Goal: Task Accomplishment & Management: Manage account settings

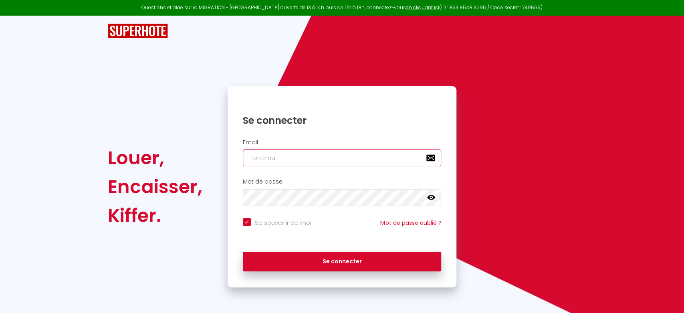
type input "[EMAIL_ADDRESS][DOMAIN_NAME]"
click at [433, 196] on icon at bounding box center [431, 198] width 8 height 8
click at [433, 196] on icon at bounding box center [431, 197] width 8 height 6
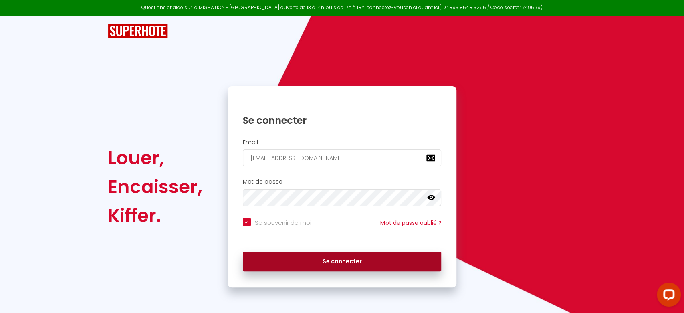
click at [351, 265] on button "Se connecter" at bounding box center [342, 262] width 199 height 20
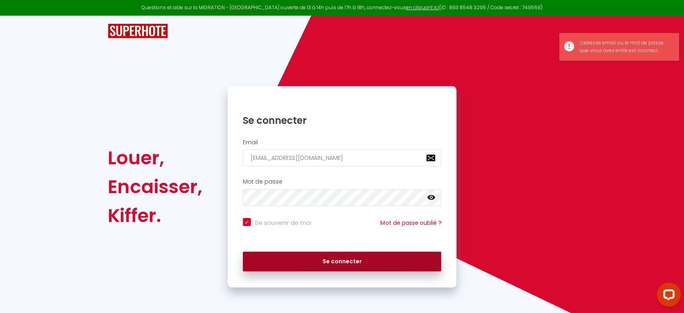
click at [351, 265] on button "Se connecter" at bounding box center [342, 262] width 199 height 20
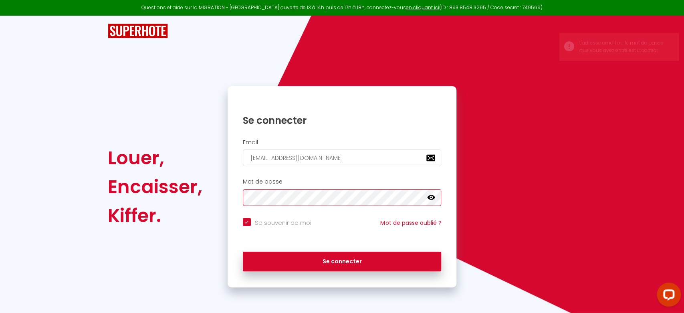
click at [243, 252] on button "Se connecter" at bounding box center [342, 262] width 199 height 20
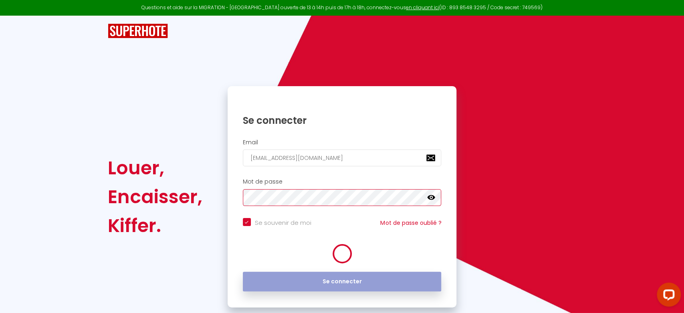
checkbox input "true"
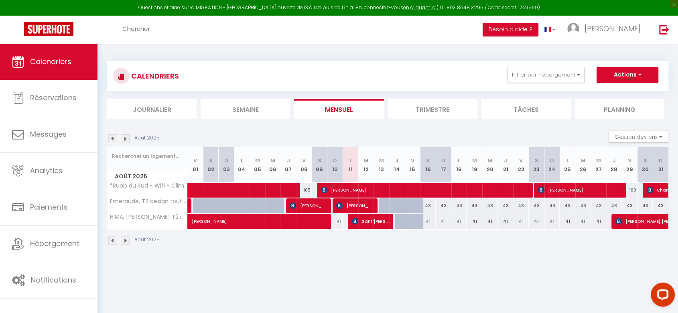
click at [352, 292] on body "Questions et aide sur la MIGRATION - Salle Zoom ouverte de 13 à 14h puis de 17h…" at bounding box center [339, 200] width 678 height 313
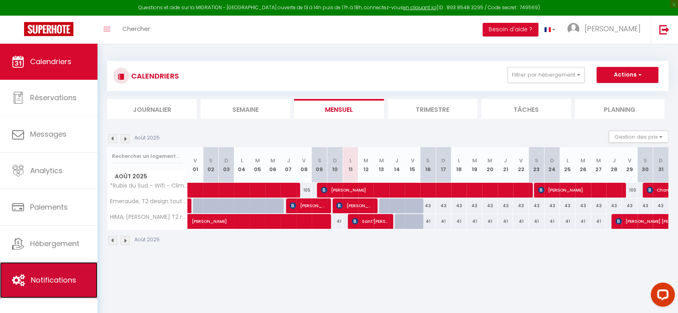
click at [58, 281] on span "Notifications" at bounding box center [53, 280] width 45 height 10
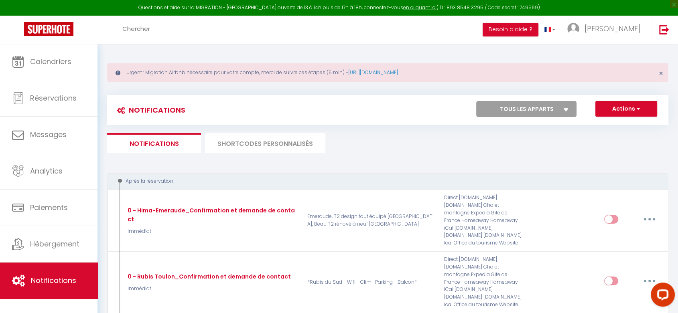
click at [576, 149] on ul "Notifications SHORTCODES PERSONNALISÉS" at bounding box center [387, 143] width 561 height 20
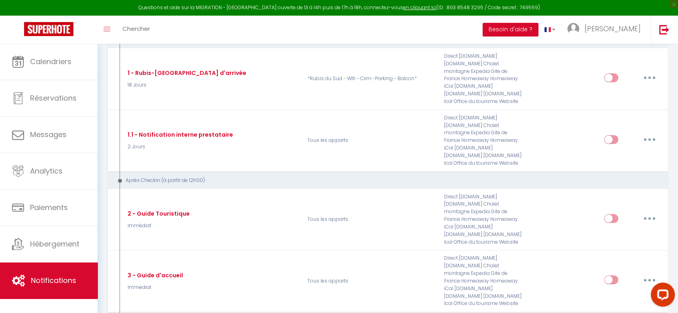
scroll to position [285, 0]
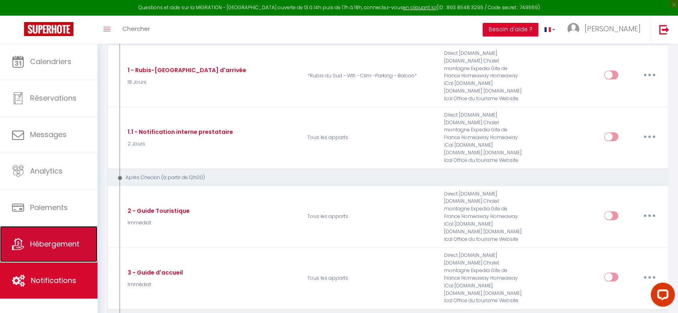
click at [43, 249] on link "Hébergement" at bounding box center [48, 244] width 97 height 36
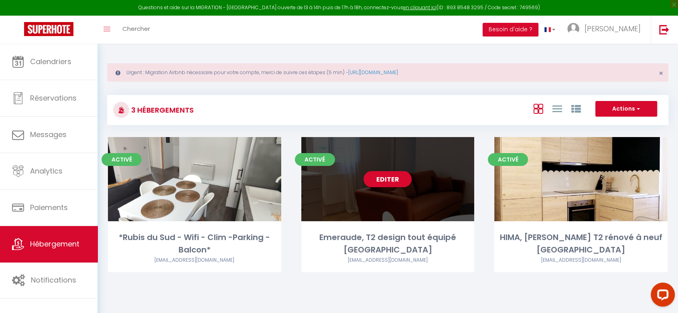
click at [399, 178] on link "Editer" at bounding box center [387, 179] width 48 height 16
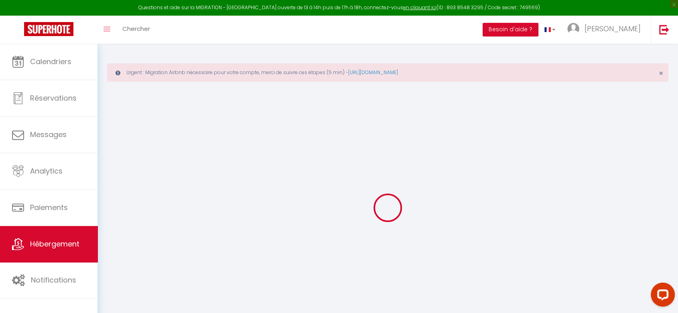
select select
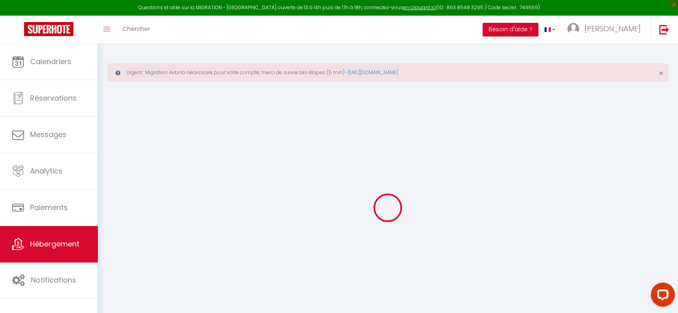
select select
checkbox input "false"
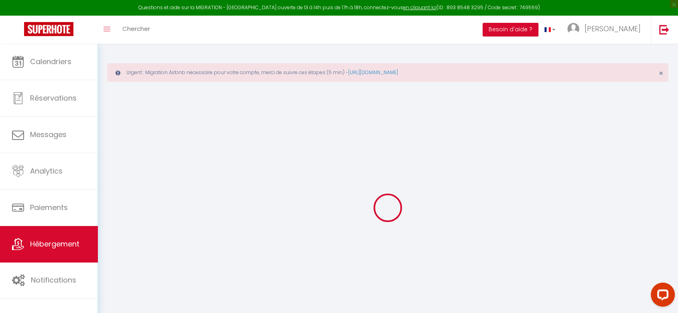
select select
type input "Emeraude, T2 design tout équipé [GEOGRAPHIC_DATA]"
type input "[PERSON_NAME]"
type input "MOUKOURI"
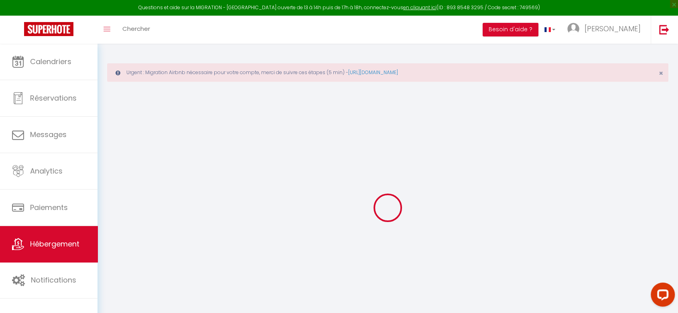
type input "43"
type input "8"
type input "20"
type input "1.30"
type input "300"
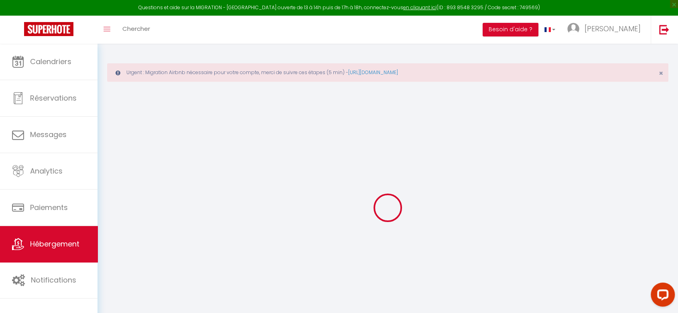
select select
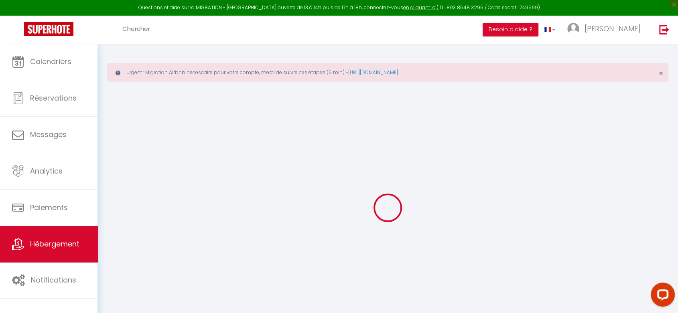
type input "[STREET_ADDRESS]"
type input "42000"
type input "[GEOGRAPHIC_DATA]"
type input "[EMAIL_ADDRESS][DOMAIN_NAME]"
select select
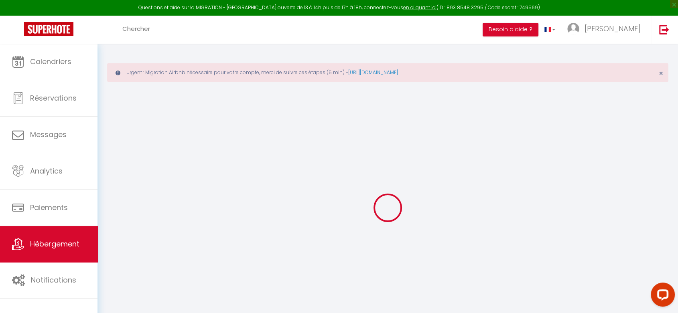
checkbox input "false"
type input "0"
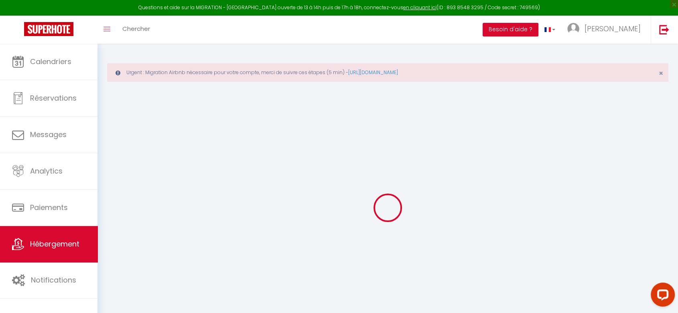
type input "0"
select select
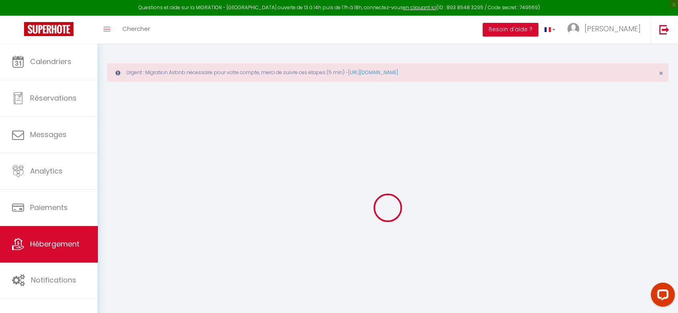
select select
checkbox input "false"
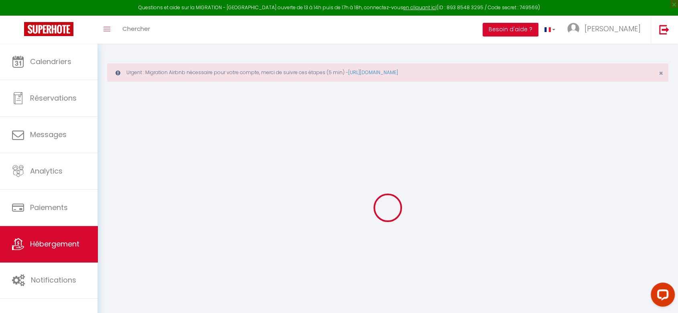
checkbox input "false"
select select
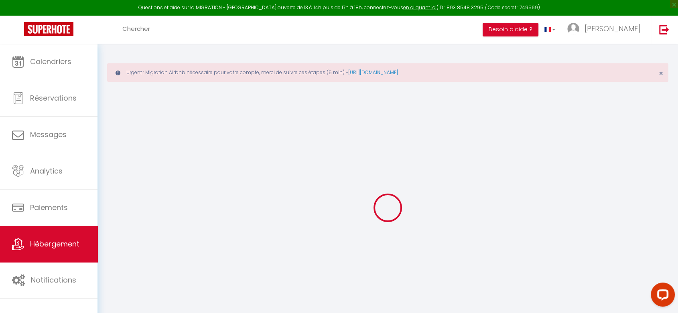
select select
checkbox input "false"
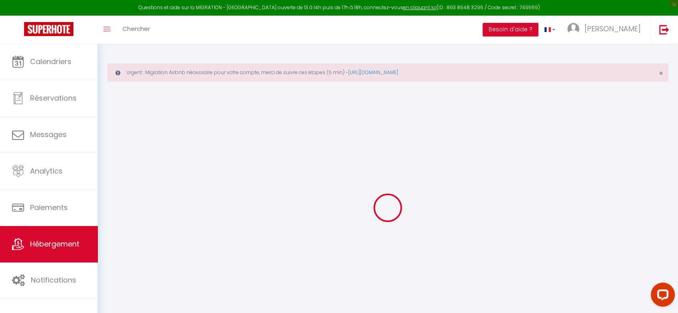
checkbox input "false"
select select
checkbox input "false"
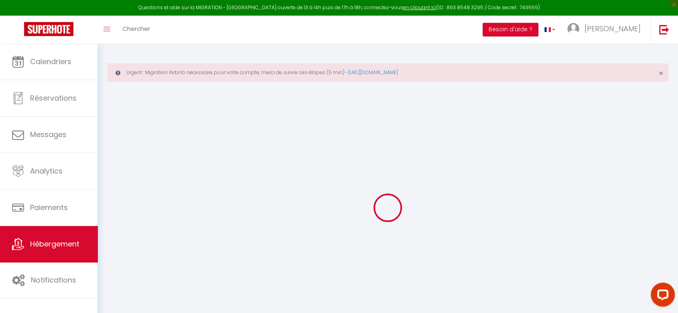
checkbox input "false"
select select "16:00"
select select "00:00"
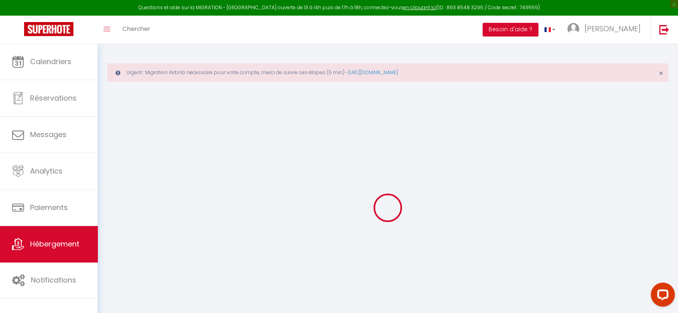
select select "11:00"
select select "30"
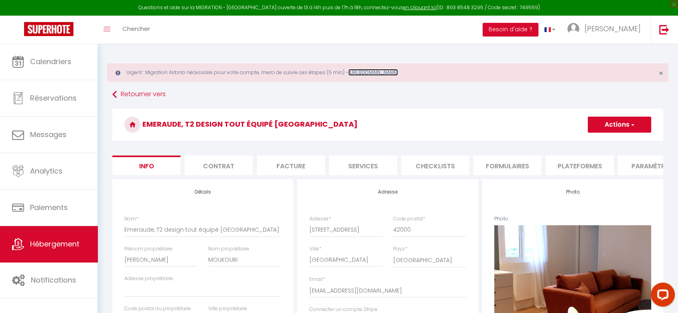
select select
checkbox input "false"
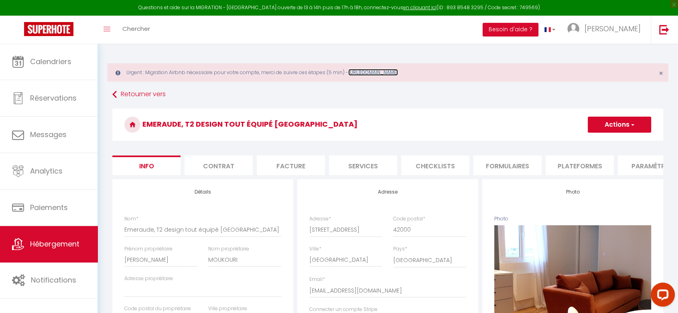
click at [398, 73] on link "[URL][DOMAIN_NAME]" at bounding box center [373, 72] width 50 height 7
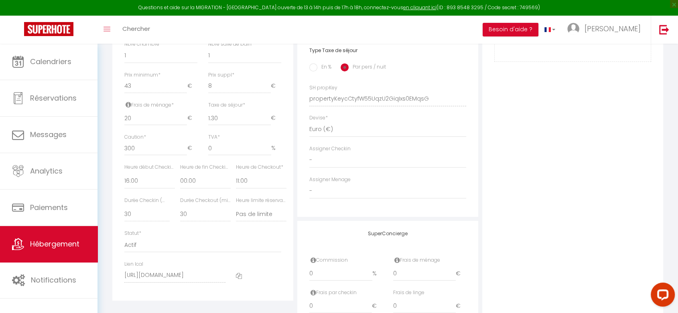
scroll to position [350, 0]
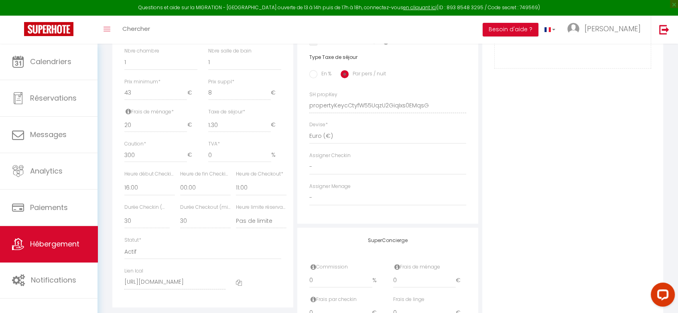
click at [676, 209] on div "Urgent : Migration Airbnb nécessaire pour votre compte, merci de suivre ces éta…" at bounding box center [387, 42] width 580 height 697
drag, startPoint x: 676, startPoint y: 209, endPoint x: 676, endPoint y: 193, distance: 16.0
click at [676, 193] on div "Urgent : Migration Airbnb nécessaire pour votre compte, merci de suivre ces éta…" at bounding box center [387, 42] width 580 height 697
drag, startPoint x: 676, startPoint y: 193, endPoint x: 675, endPoint y: 188, distance: 4.5
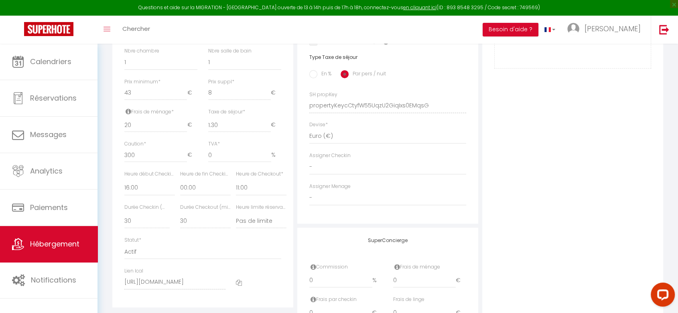
click at [675, 188] on div "Urgent : Migration Airbnb nécessaire pour votre compte, merci de suivre ces éta…" at bounding box center [387, 42] width 580 height 697
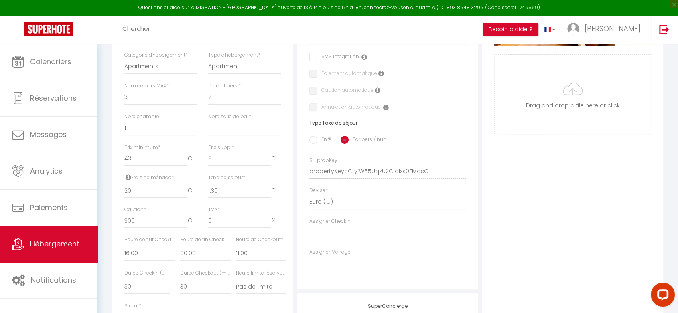
scroll to position [232, 0]
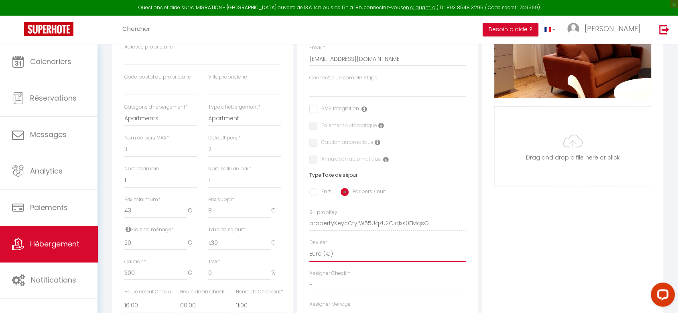
drag, startPoint x: 329, startPoint y: 256, endPoint x: 285, endPoint y: 248, distance: 44.8
click at [288, 249] on div "Détails Nom * Emeraude, T2 design tout équipé Châteaucreux-Gare Prénom propriét…" at bounding box center [387, 217] width 555 height 541
click at [548, 251] on div "Photo Photo Supprimer Drag and drop a file here or click Ooops, something wrong…" at bounding box center [572, 217] width 181 height 541
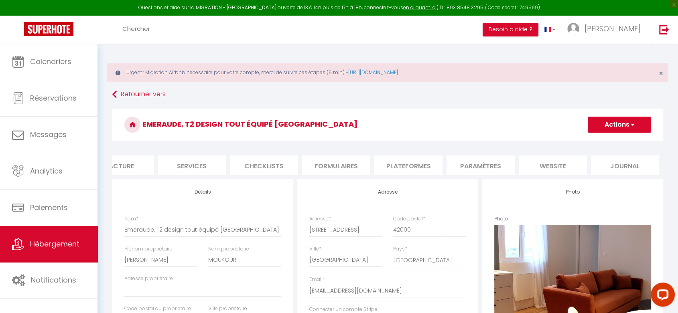
scroll to position [0, 14]
click at [334, 168] on li "Services" at bounding box center [349, 166] width 68 height 20
checkbox input "true"
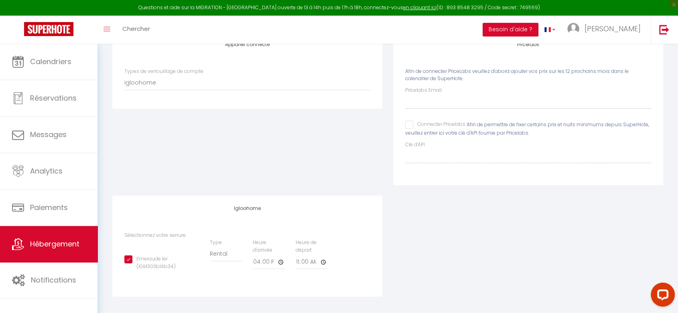
scroll to position [157, 0]
click at [218, 255] on select "Building Rental" at bounding box center [226, 250] width 32 height 15
select select "1"
click at [210, 243] on select "Building Rental" at bounding box center [226, 250] width 32 height 15
checkbox input "true"
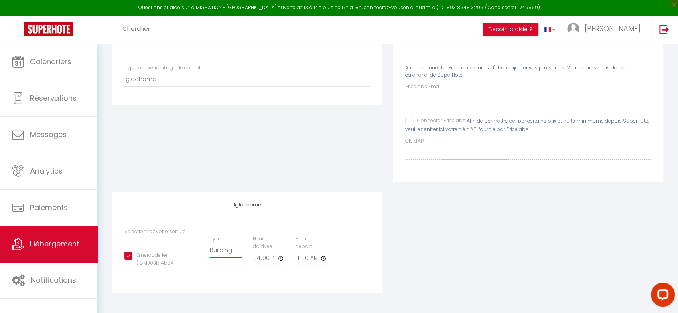
click at [223, 255] on select "Building Rental" at bounding box center [226, 250] width 32 height 15
select select "2"
click at [210, 243] on select "Building Rental" at bounding box center [226, 250] width 32 height 15
click at [615, 238] on div "Appareil connecté Types de verrouillage de compte Igloohome Nuki Pricelabs Afin…" at bounding box center [387, 165] width 561 height 275
click at [129, 256] on input "Emeraude 1er (IGM303b14b34)" at bounding box center [161, 256] width 75 height 8
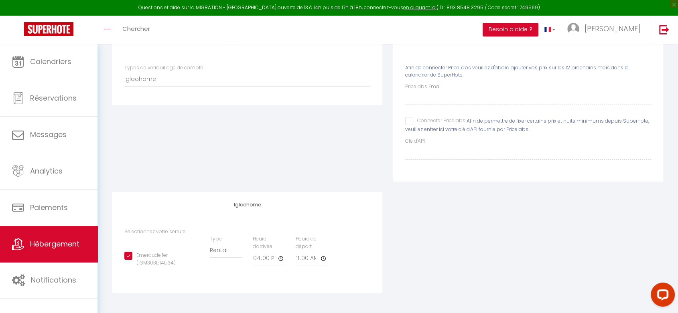
checkbox input "false"
click at [410, 8] on link "en cliquant ici" at bounding box center [419, 7] width 33 height 7
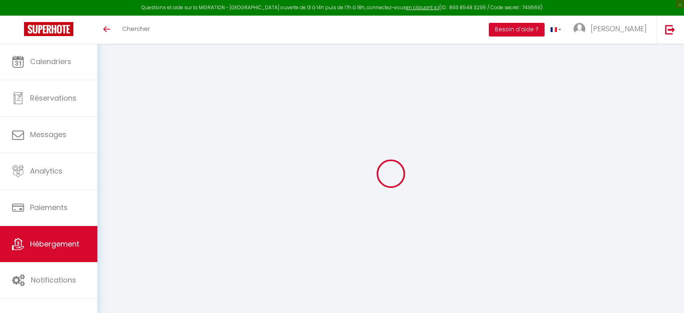
select select "Igloohome"
select select "2"
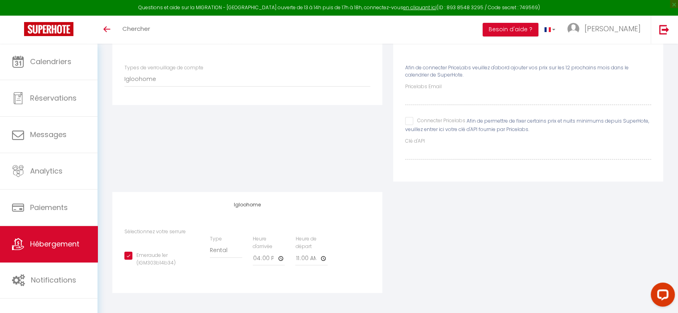
click at [128, 253] on input "Emeraude 1er (IGM303b14b34)" at bounding box center [161, 256] width 75 height 8
checkbox input "false"
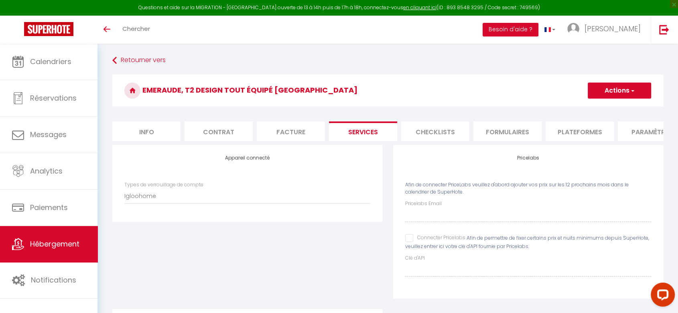
click at [441, 132] on li "Checklists" at bounding box center [435, 132] width 68 height 20
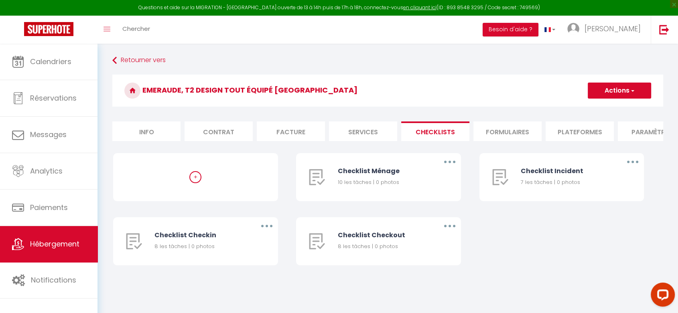
click at [375, 134] on li "Services" at bounding box center [363, 132] width 68 height 20
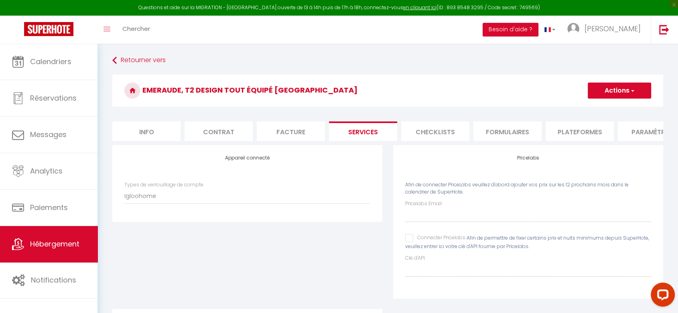
click at [521, 126] on li "Formulaires" at bounding box center [507, 132] width 68 height 20
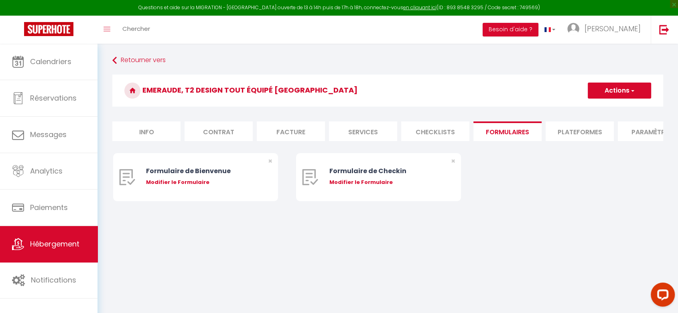
click at [573, 131] on li "Plateformes" at bounding box center [579, 132] width 68 height 20
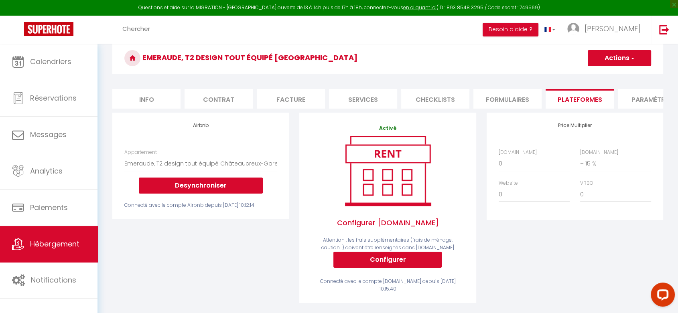
scroll to position [35, 0]
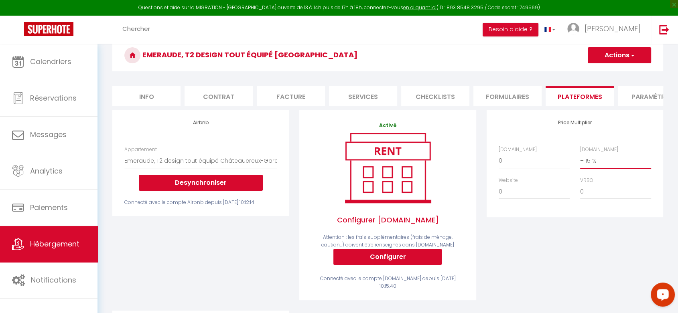
click at [590, 166] on select "0 + 1 % + 2 % + 3 % + 4 % + 5 % + 6 % + 7 % + 8 % + 9 %" at bounding box center [615, 160] width 71 height 15
select select "+ 17 %"
click at [580, 159] on select "0 + 1 % + 2 % + 3 % + 4 % + 5 % + 6 % + 7 % + 8 % + 9 %" at bounding box center [615, 160] width 71 height 15
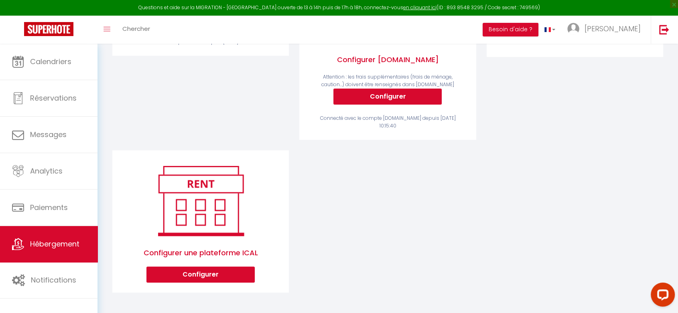
scroll to position [0, 0]
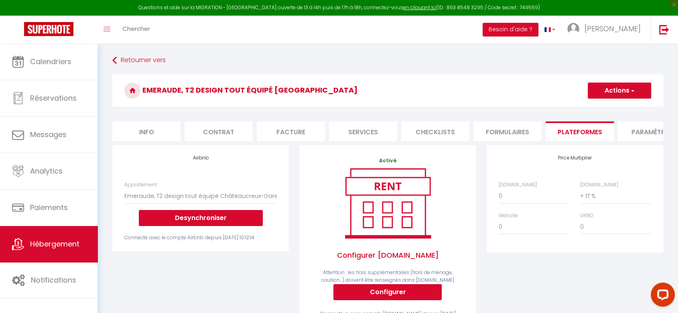
click at [642, 137] on li "Paramètres" at bounding box center [652, 132] width 68 height 20
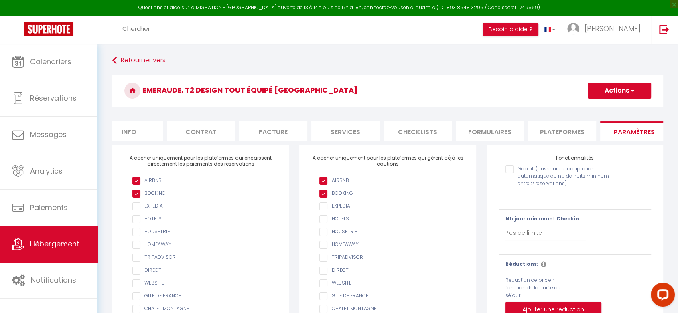
scroll to position [0, 171]
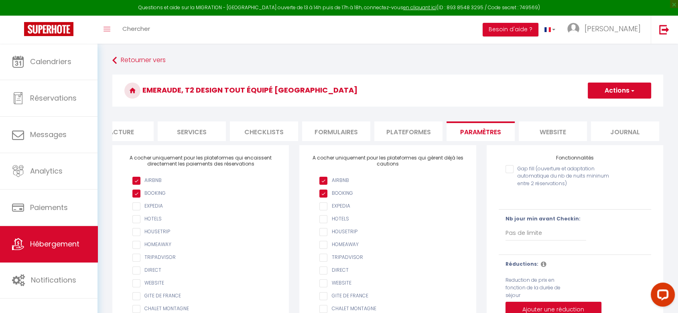
click at [561, 131] on li "website" at bounding box center [552, 132] width 68 height 20
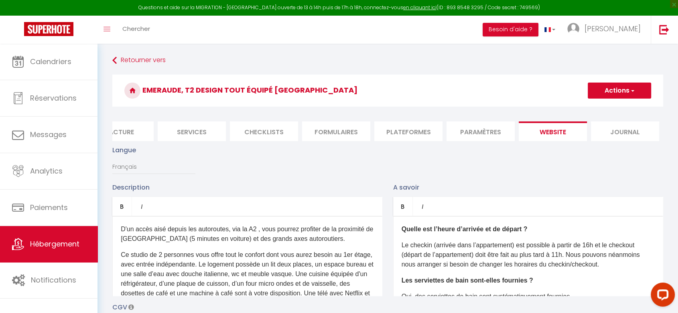
click at [623, 134] on li "Journal" at bounding box center [625, 132] width 68 height 20
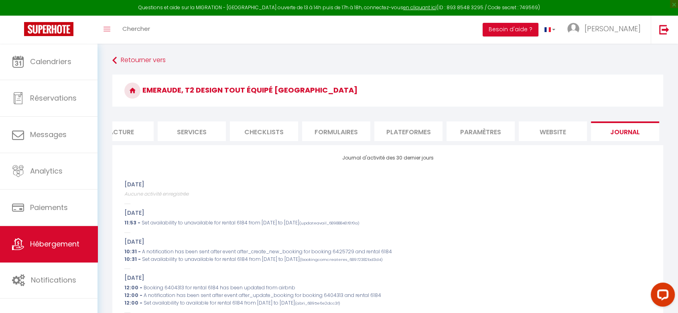
click at [207, 136] on li "Services" at bounding box center [192, 132] width 68 height 20
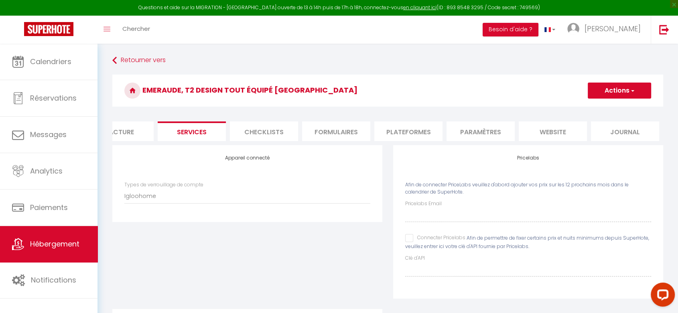
click at [333, 263] on div "Appareil connecté Types de verrouillage de compte Igloohome Nuki" at bounding box center [247, 227] width 281 height 164
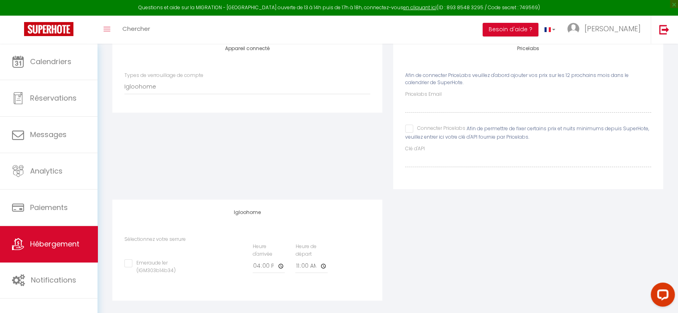
scroll to position [124, 0]
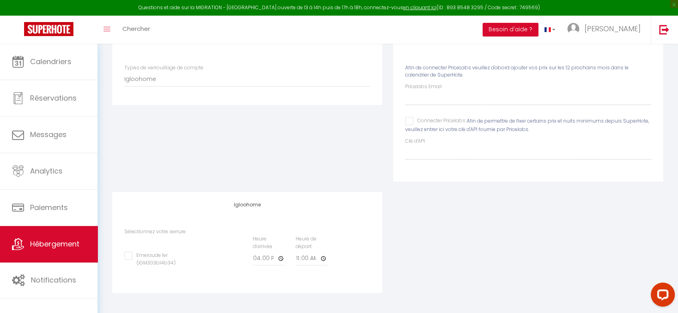
click at [128, 255] on input "Emeraude 1er (IGM303b14b34)" at bounding box center [161, 256] width 75 height 8
checkbox input "true"
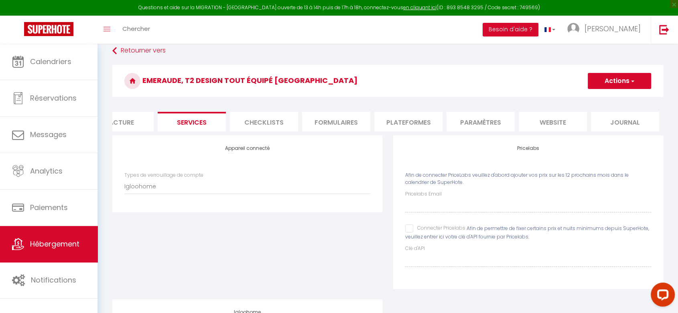
scroll to position [0, 0]
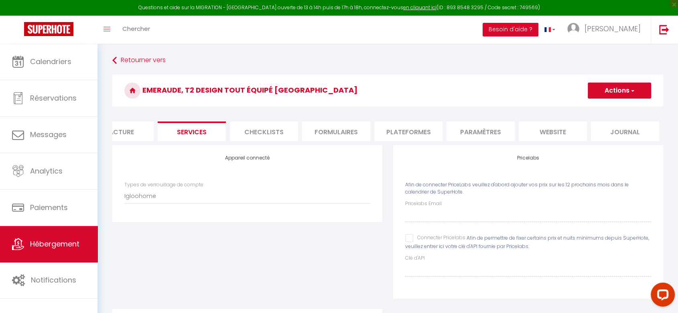
click at [630, 91] on span "button" at bounding box center [631, 91] width 5 height 8
click at [614, 107] on link "Enregistrer" at bounding box center [618, 108] width 63 height 10
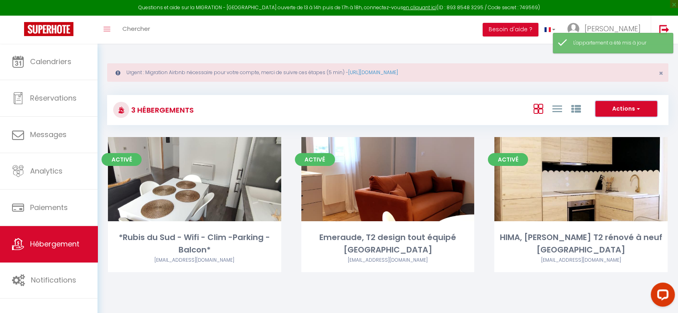
click at [614, 107] on button "Actions" at bounding box center [626, 109] width 62 height 16
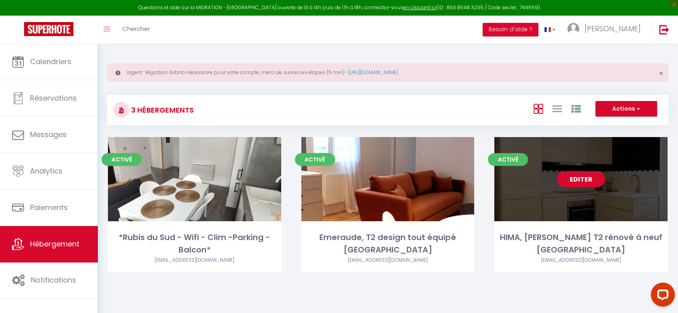
click at [577, 180] on link "Editer" at bounding box center [581, 179] width 48 height 16
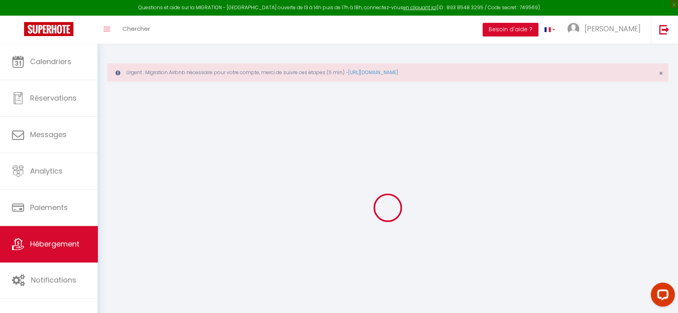
select select
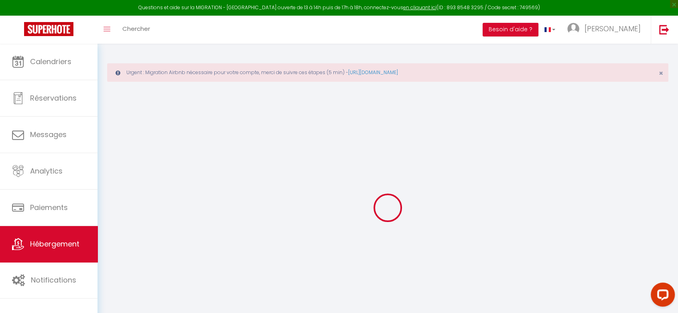
select select
checkbox input "false"
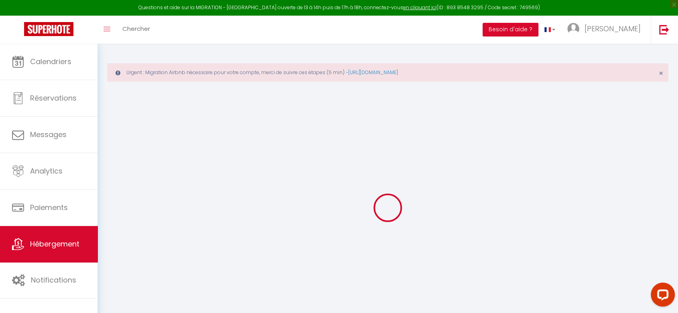
select select
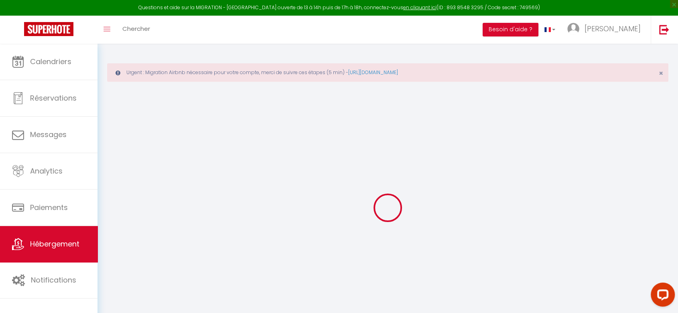
select select
checkbox input "false"
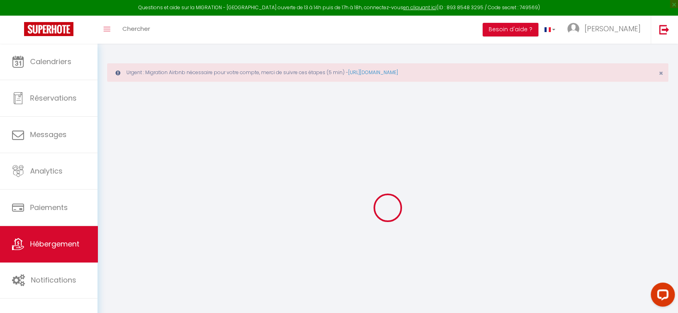
checkbox input "false"
select select
type input "HIMA, [PERSON_NAME] T2 rénové à neuf [GEOGRAPHIC_DATA]"
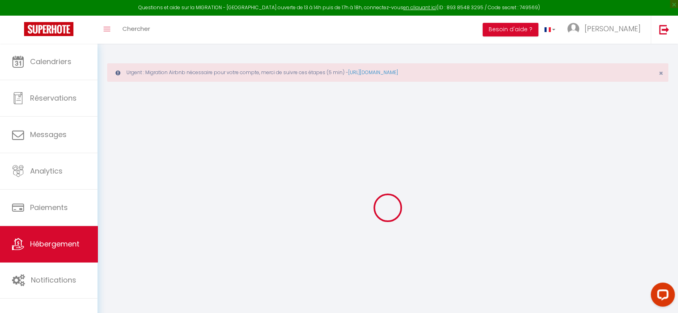
select select "2"
type input "41"
type input "8"
type input "20"
type input "1.30"
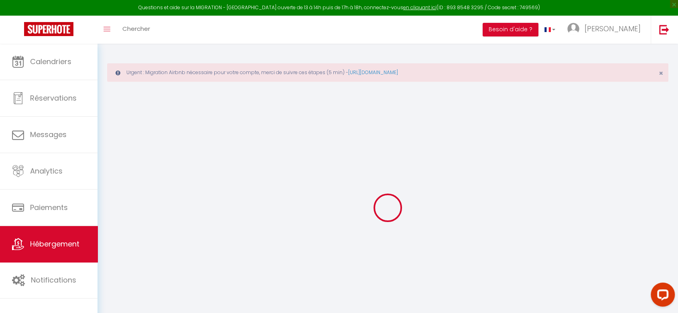
type input "300"
select select
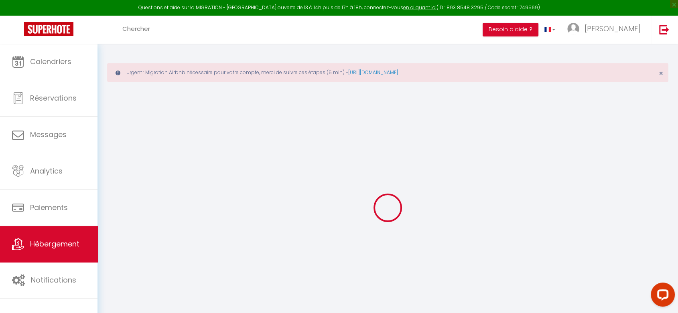
select select
type input "[STREET_ADDRESS]"
type input "42000"
type input "[GEOGRAPHIC_DATA]"
type input "[EMAIL_ADDRESS][DOMAIN_NAME]"
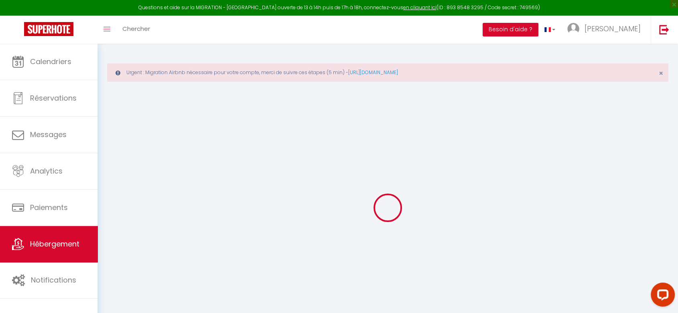
select select
checkbox input "false"
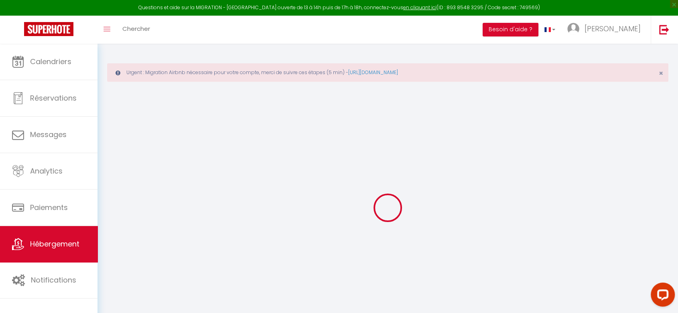
type input "0"
select select
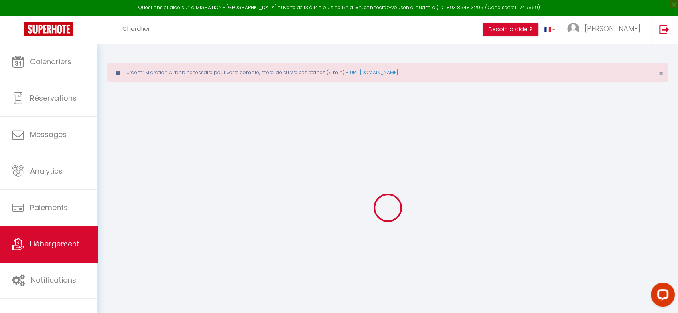
select select
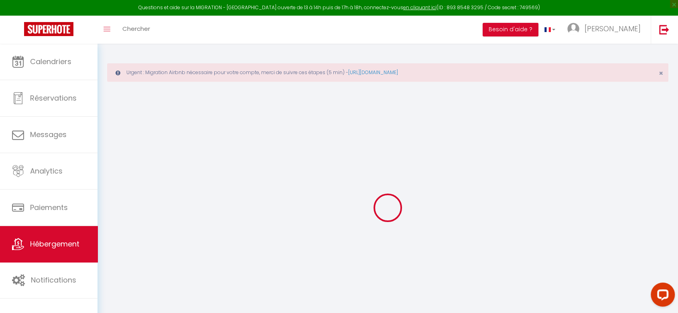
checkbox input "false"
select select
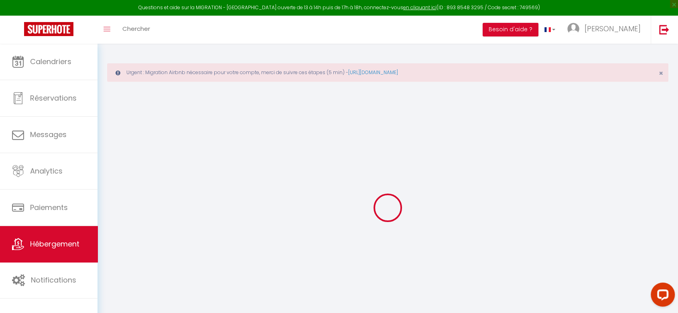
select select
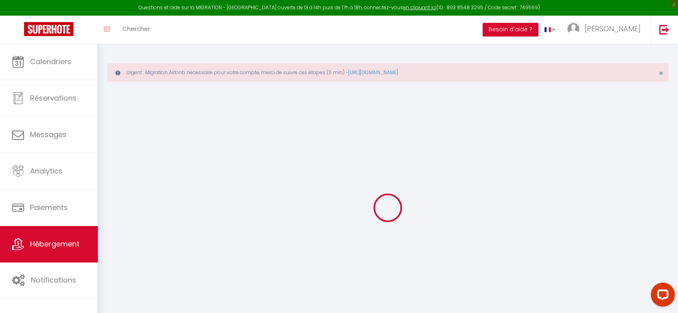
checkbox input "false"
select select
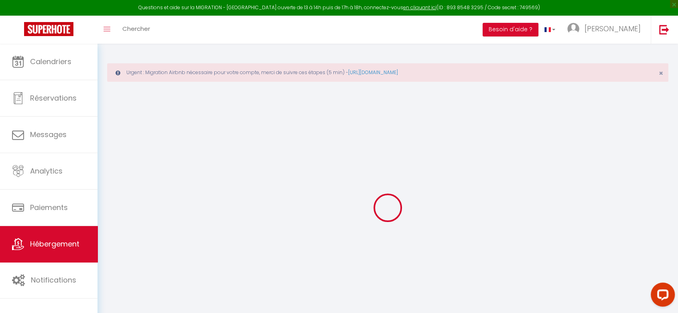
select select
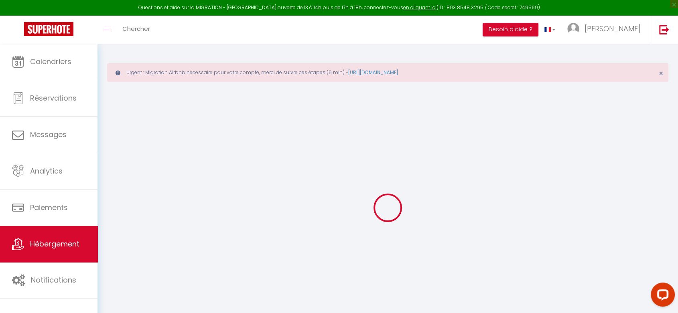
checkbox input "false"
select select
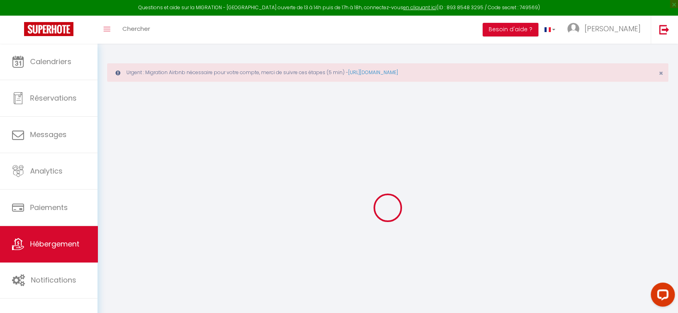
checkbox input "false"
select select "16:00"
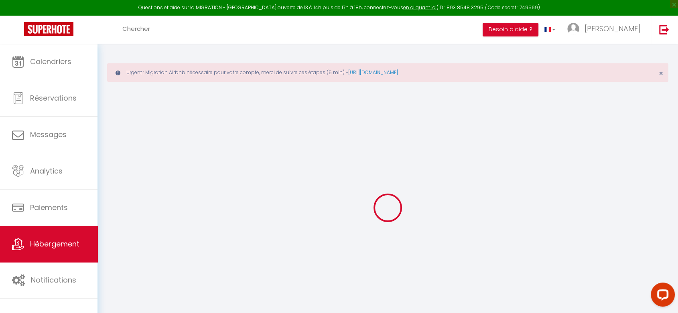
select select "00:00"
select select "11:00"
select select "30"
select select "120"
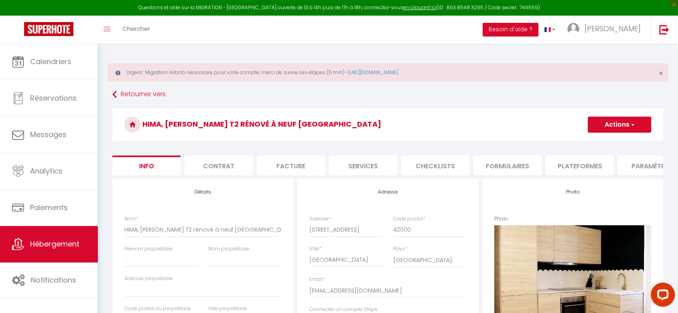
select select
checkbox input "false"
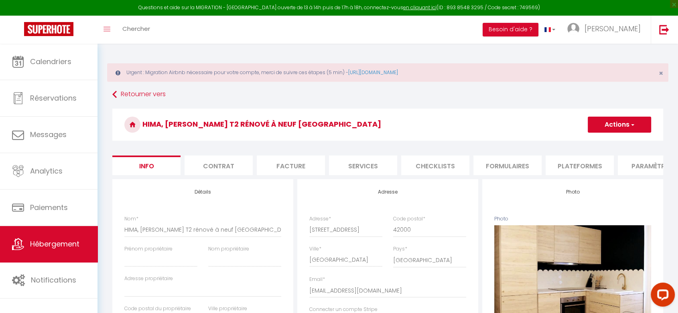
click at [349, 165] on li "Services" at bounding box center [363, 166] width 68 height 20
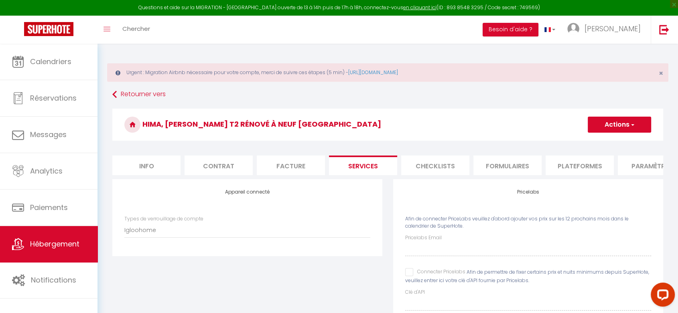
click at [279, 292] on div "Appareil connecté Types de verrouillage de compte Igloohome Nuki" at bounding box center [247, 261] width 281 height 164
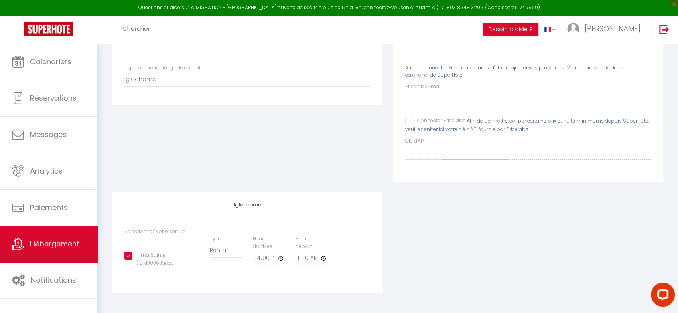
scroll to position [157, 0]
click at [128, 255] on input "Hima Sainté (IGM30363aeee)" at bounding box center [161, 256] width 75 height 8
click at [128, 260] on div "Hima Sainté (IGM30363aeee)" at bounding box center [161, 259] width 75 height 15
click at [128, 257] on input "Hima Sainté (IGM30363aeee)" at bounding box center [161, 256] width 75 height 8
checkbox input "true"
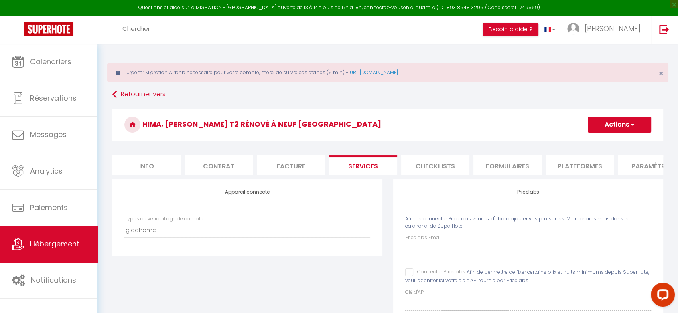
scroll to position [0, 0]
click at [635, 122] on button "Actions" at bounding box center [618, 125] width 63 height 16
click at [608, 144] on link "Enregistrer" at bounding box center [618, 142] width 63 height 10
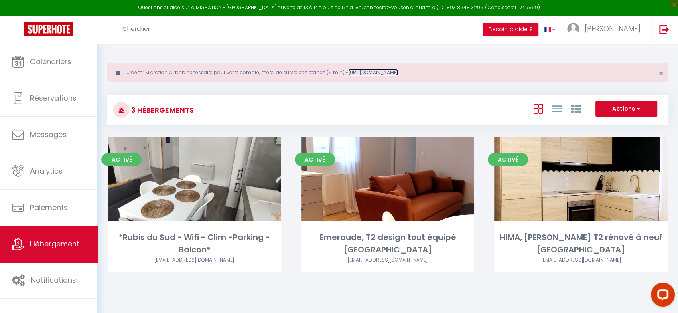
click at [397, 73] on link "[URL][DOMAIN_NAME]" at bounding box center [373, 72] width 50 height 7
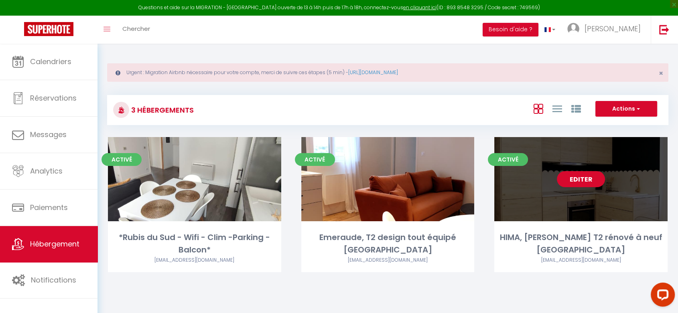
click at [570, 181] on link "Editer" at bounding box center [581, 179] width 48 height 16
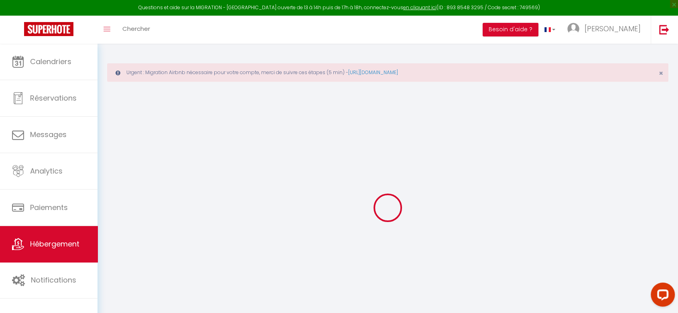
select select
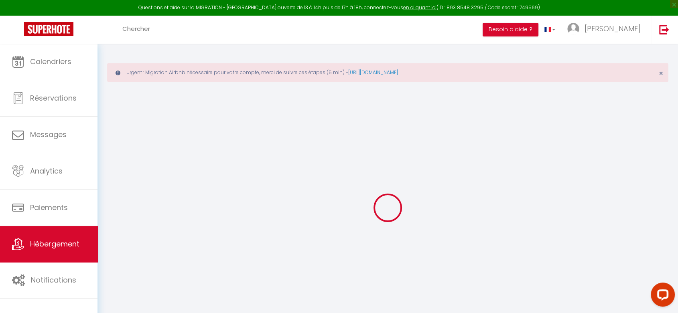
select select
checkbox input "false"
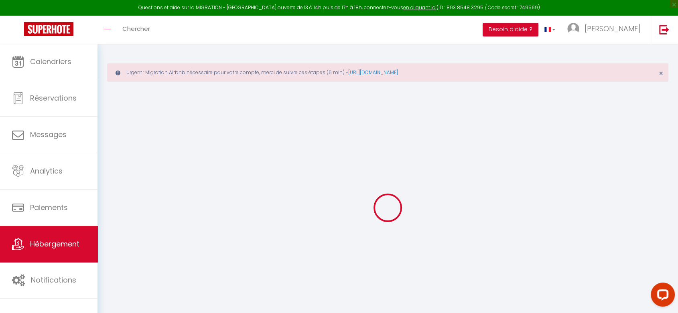
select select
type input "HIMA, [PERSON_NAME] T2 rénové à neuf [GEOGRAPHIC_DATA]"
select select "2"
type input "41"
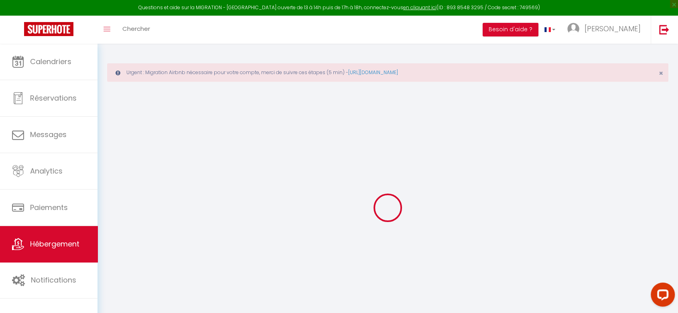
type input "8"
type input "20"
type input "1.30"
type input "300"
select select
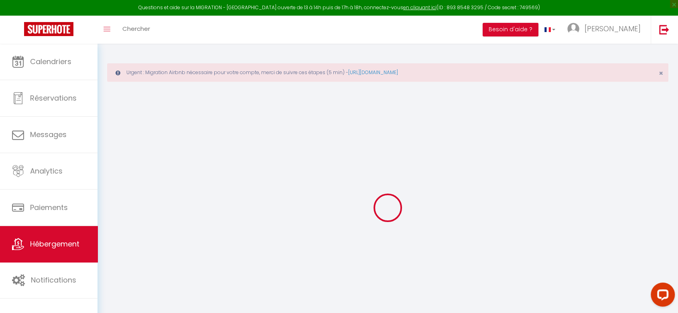
select select
type input "[STREET_ADDRESS]"
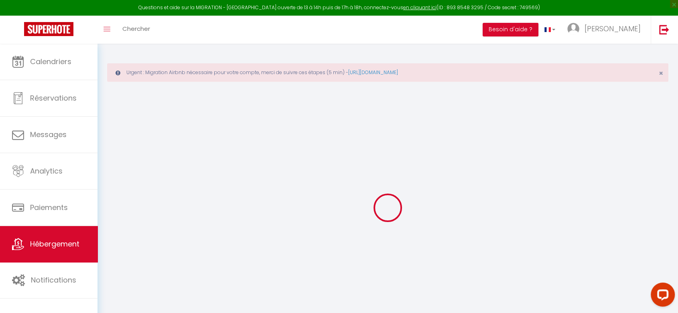
type input "42000"
type input "[GEOGRAPHIC_DATA]"
type input "[EMAIL_ADDRESS][DOMAIN_NAME]"
select select
checkbox input "false"
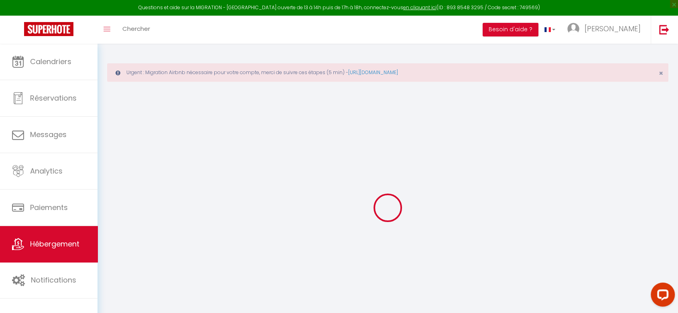
checkbox input "false"
type input "0"
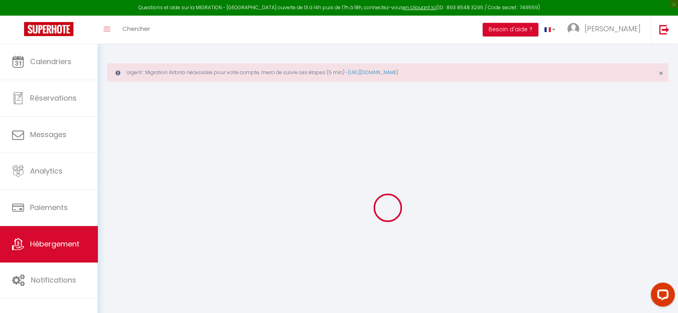
type input "0"
select select
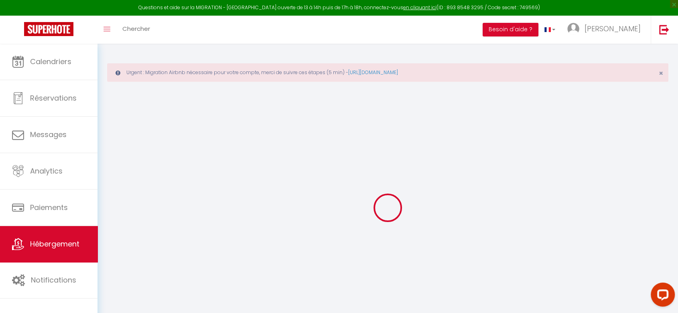
select select
checkbox input "false"
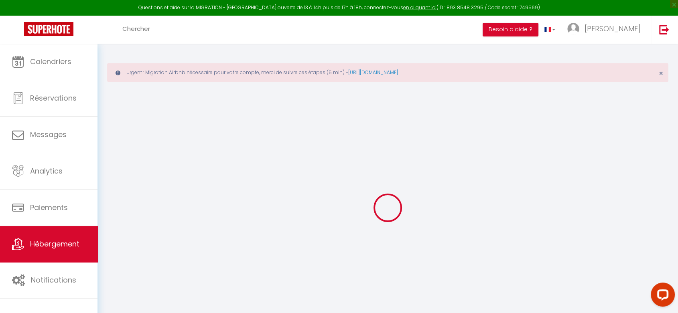
checkbox input "false"
select select
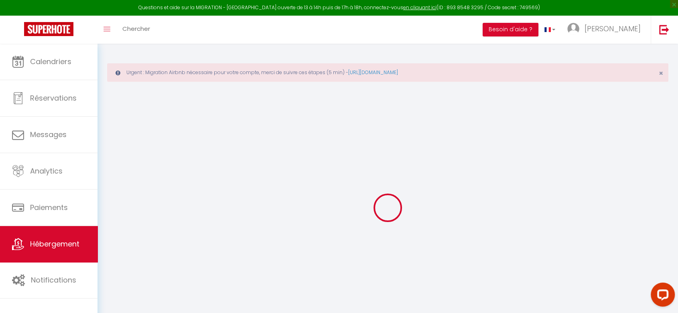
select select
checkbox input "false"
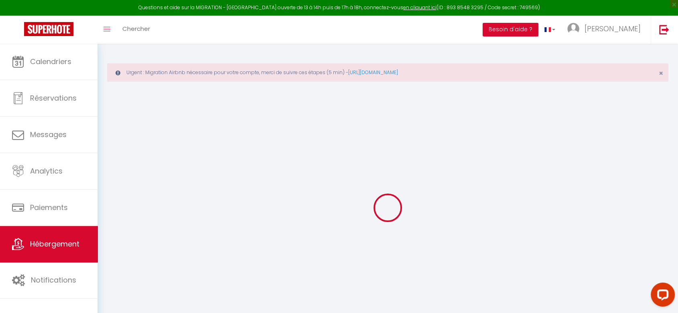
checkbox input "false"
select select
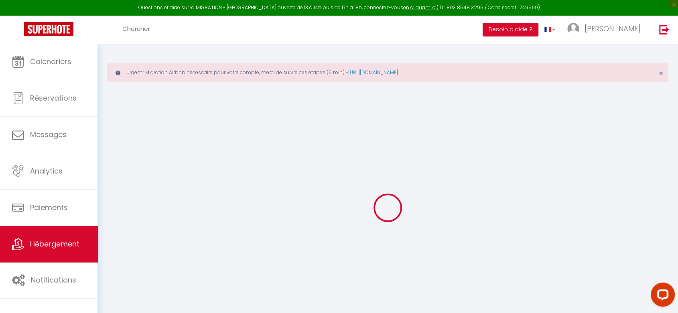
select select
checkbox input "false"
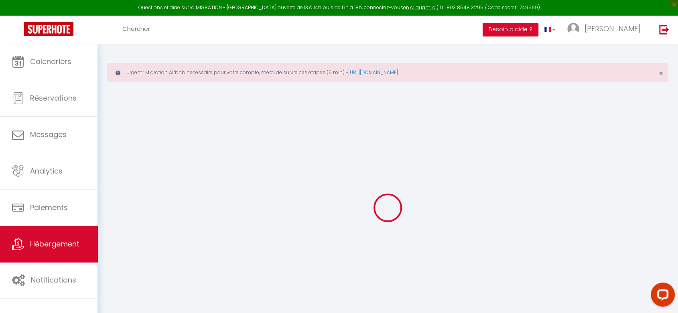
checkbox input "false"
select select
checkbox input "false"
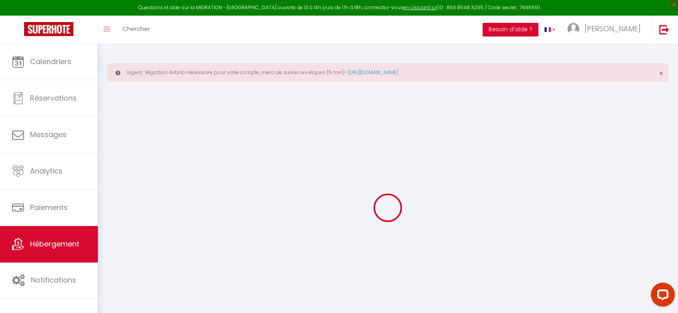
checkbox input "false"
select select "16:00"
select select "00:00"
select select "11:00"
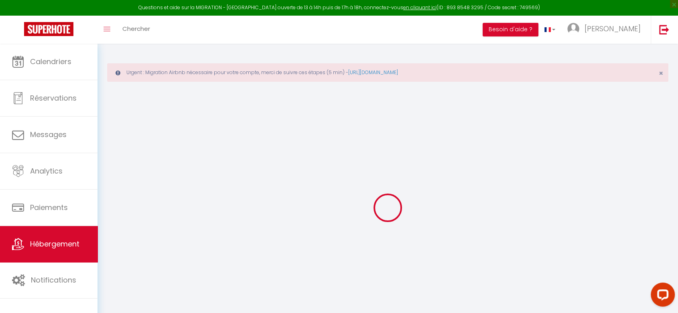
select select "30"
select select "120"
select select
checkbox input "false"
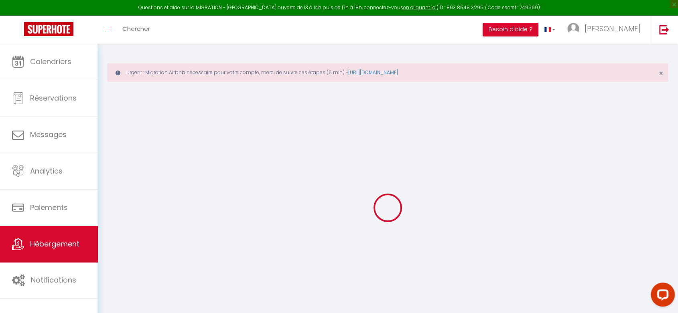
checkbox input "false"
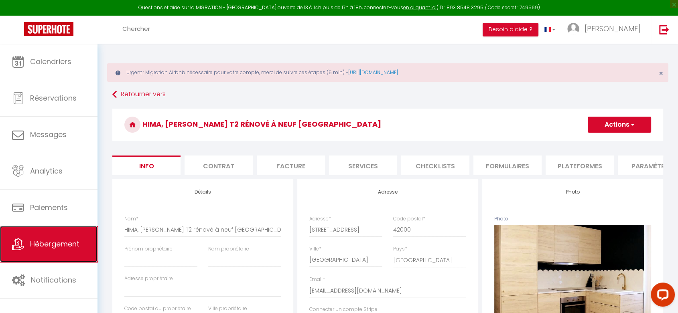
click at [64, 233] on link "Hébergement" at bounding box center [48, 244] width 97 height 36
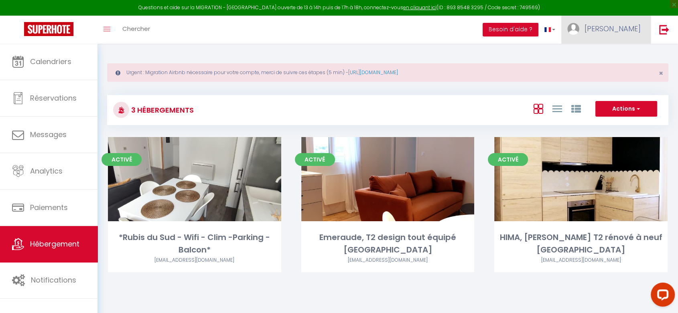
click at [622, 26] on span "[PERSON_NAME]" at bounding box center [612, 29] width 56 height 10
click at [624, 54] on link "Paramètres" at bounding box center [618, 56] width 59 height 14
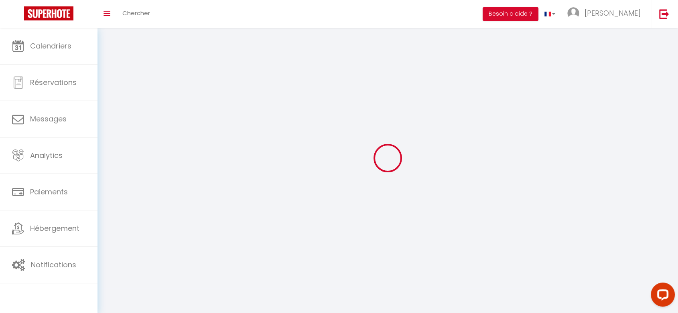
select select "fr"
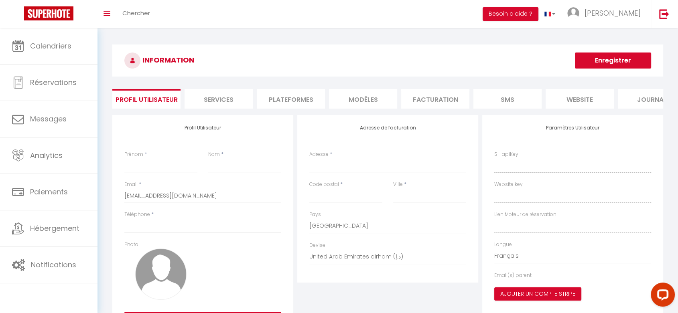
type input "[PERSON_NAME]"
type input "MOUKOURI BILE WONDJE"
type input "0651137352"
type input "[STREET_ADDRESS] VERLAINE"
type input "69100"
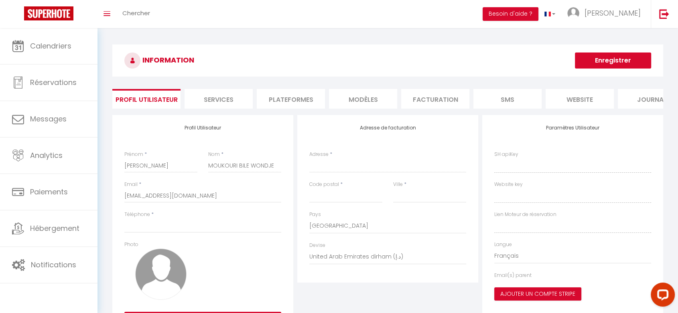
type input "[GEOGRAPHIC_DATA]"
select select "28"
type input "5RzIevKFvL2NHOoKZfCtZnCEy"
type input "5nCM0UzNkddn0Qvu5Qndahc2u"
type input "[URL][DOMAIN_NAME]"
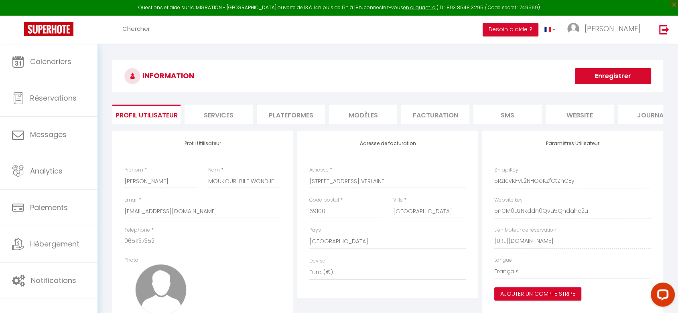
click at [419, 43] on div "Toggle menubar Chercher BUTTON Besoin d'aide ? [PERSON_NAME] Équipe" at bounding box center [365, 30] width 614 height 28
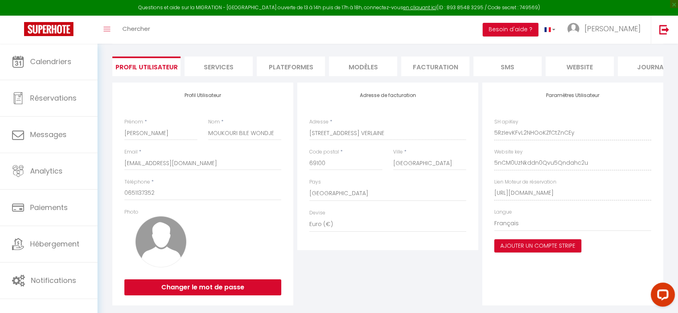
scroll to position [69, 0]
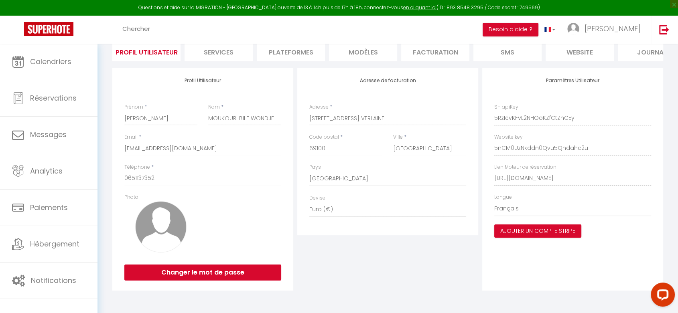
click at [379, 277] on div "Adresse de facturation Adresse * [STREET_ADDRESS][PERSON_NAME] [GEOGRAPHIC_DATA…" at bounding box center [387, 179] width 185 height 223
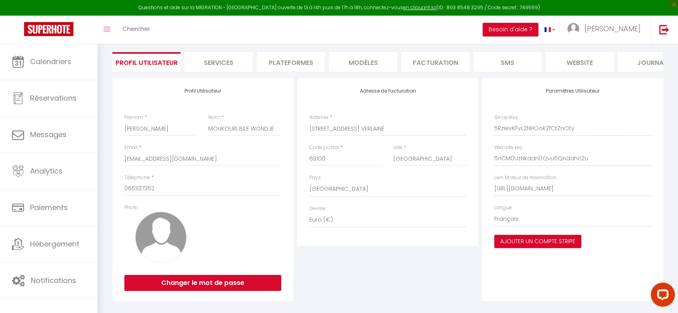
scroll to position [53, 0]
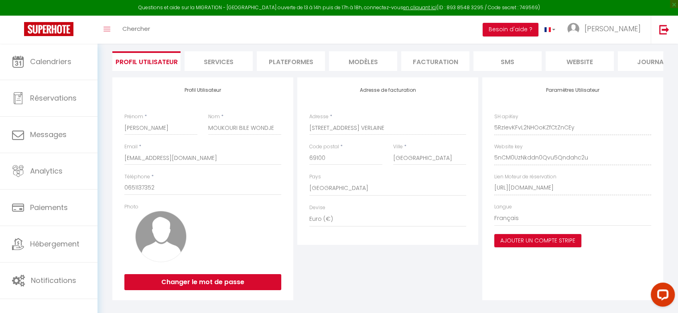
click at [296, 62] on li "Plateformes" at bounding box center [291, 61] width 68 height 20
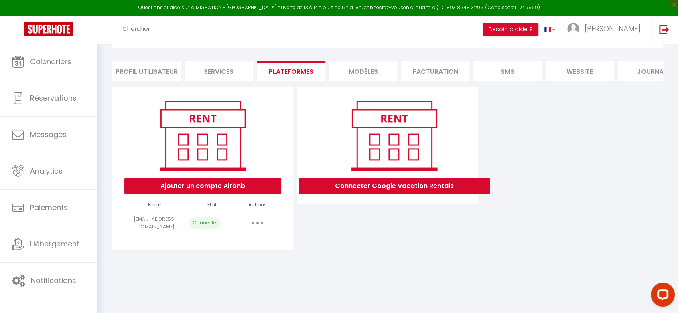
scroll to position [44, 0]
click at [259, 229] on button "button" at bounding box center [257, 223] width 22 height 13
click at [387, 259] on div "INFORMATION Enregistrer Profil Utilisateur Services Plateformes MODÈLES Factura…" at bounding box center [387, 136] width 580 height 273
click at [253, 229] on button "button" at bounding box center [257, 223] width 22 height 13
click at [231, 277] on link "Reconnecter le compte" at bounding box center [222, 270] width 89 height 14
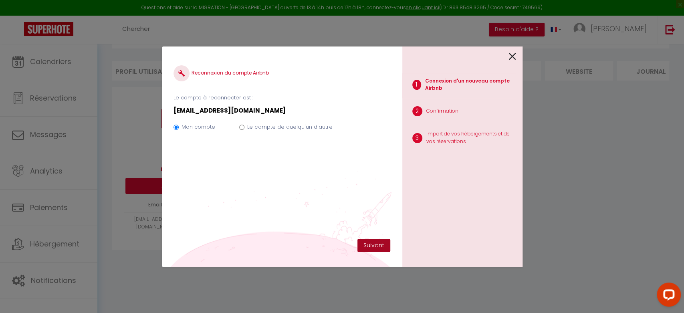
click at [372, 245] on button "Suivant" at bounding box center [374, 246] width 33 height 14
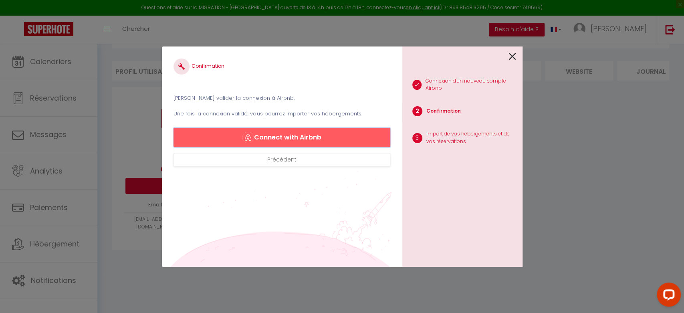
click at [297, 141] on button "Connect with Airbnb" at bounding box center [282, 137] width 217 height 19
click at [514, 54] on icon at bounding box center [512, 57] width 7 height 12
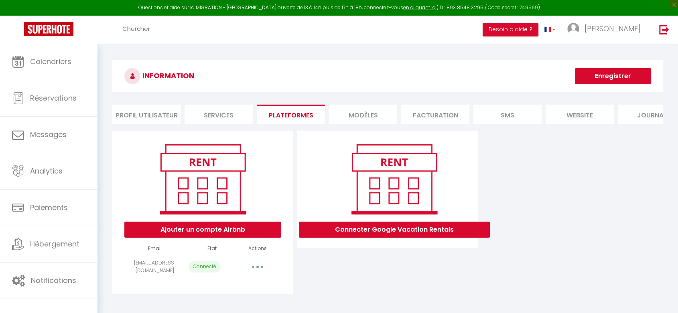
select select "6184"
select select "6185"
select select "20499"
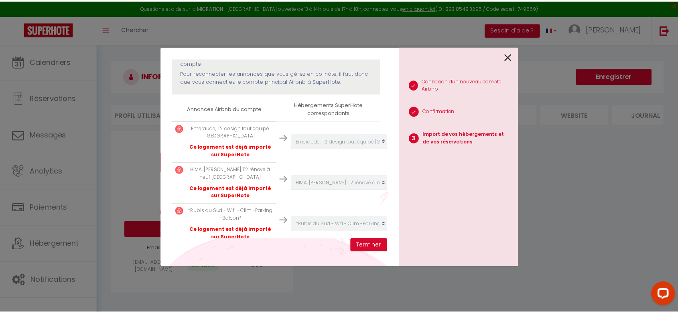
scroll to position [121, 0]
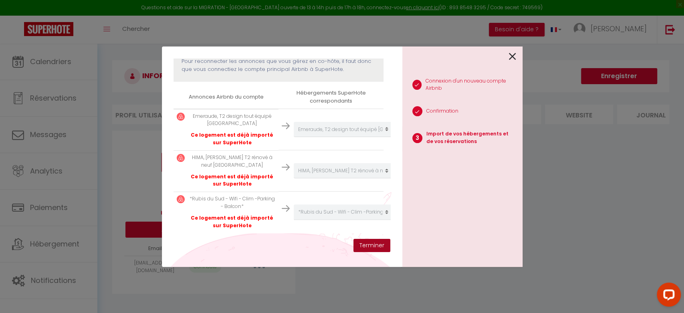
click at [379, 246] on button "Terminer" at bounding box center [372, 246] width 37 height 14
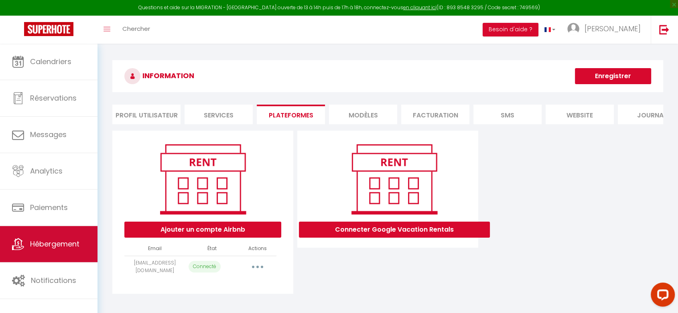
click at [61, 241] on span "Hébergement" at bounding box center [54, 244] width 49 height 10
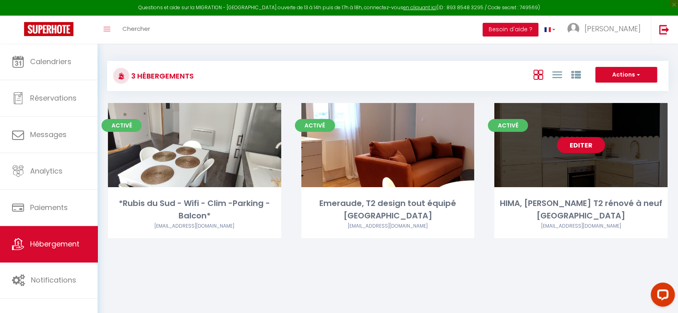
click at [582, 146] on link "Editer" at bounding box center [581, 145] width 48 height 16
select select "3"
select select "2"
select select "1"
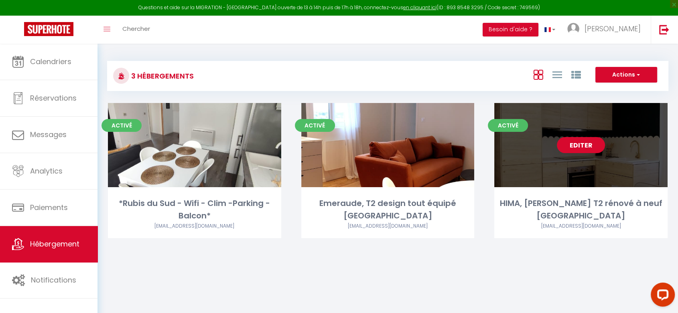
select select "28"
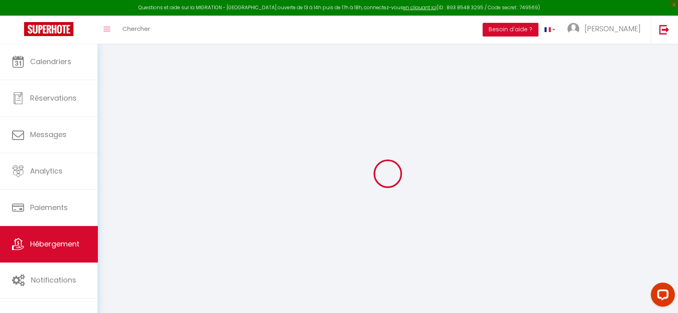
select select
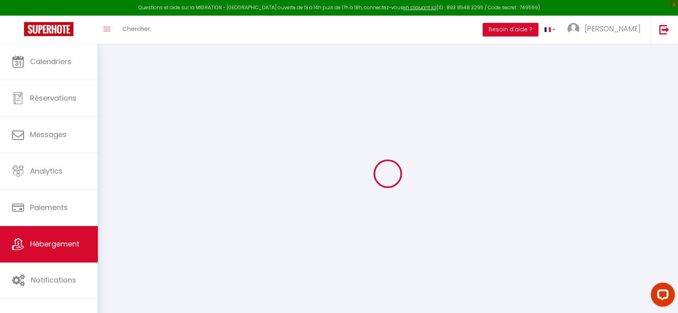
select select
checkbox input "false"
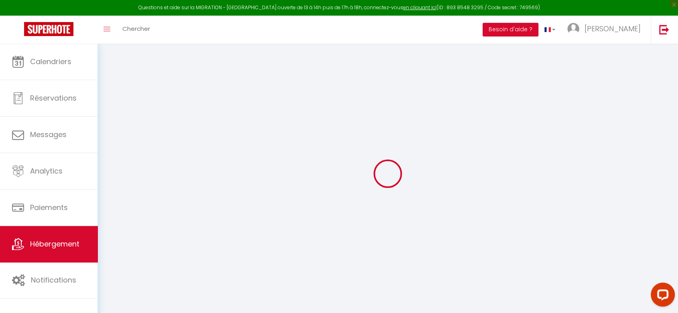
select select
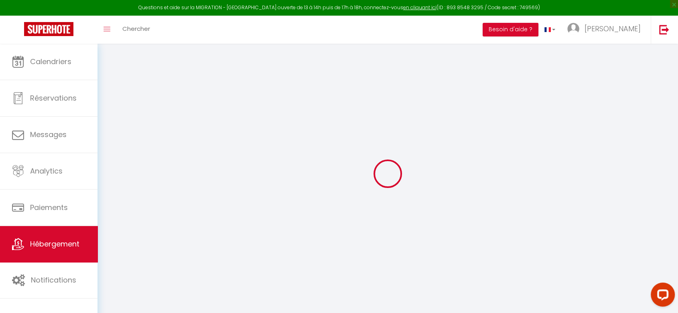
select select
checkbox input "false"
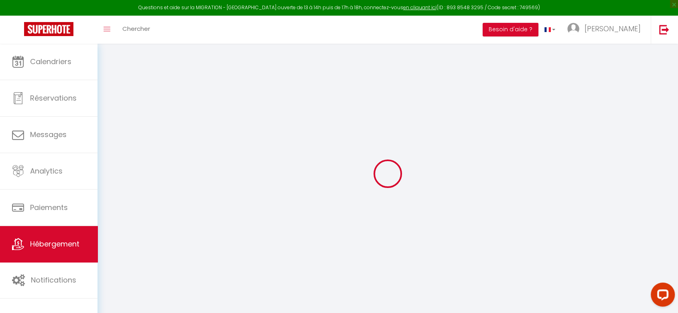
checkbox input "false"
select select
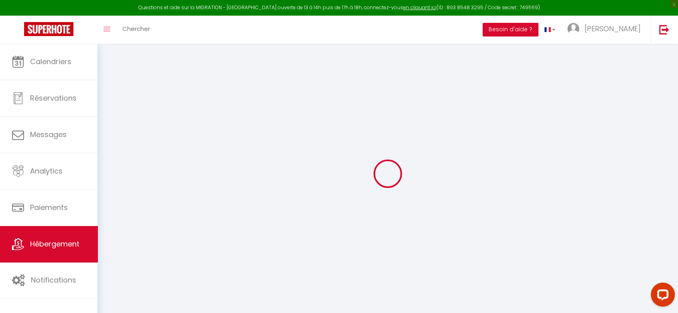
select select
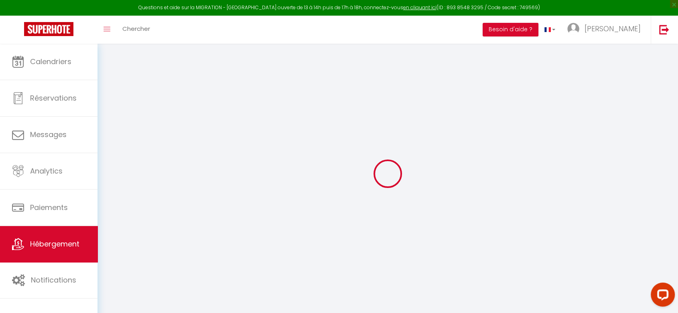
checkbox input "false"
select select
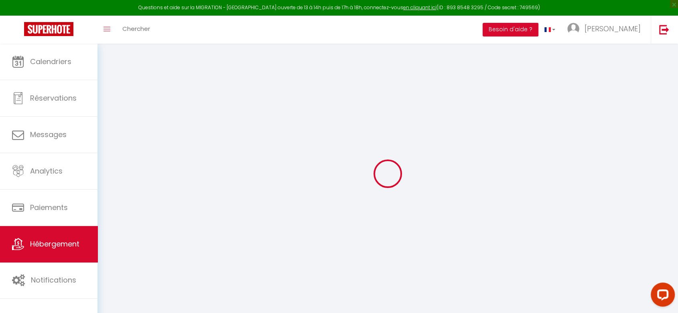
select select
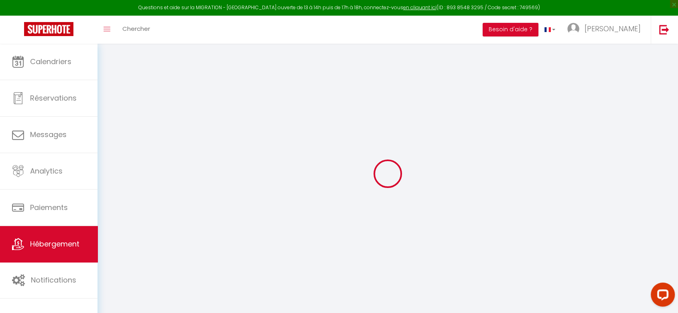
select select
checkbox input "false"
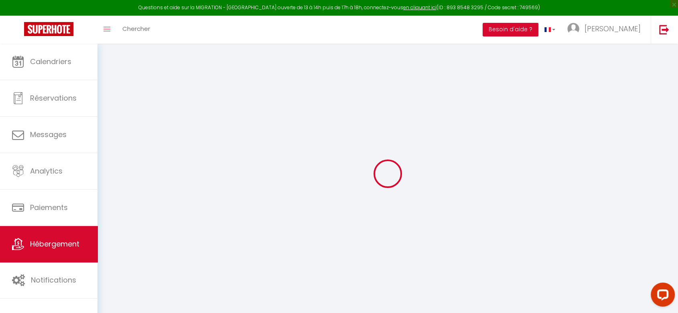
checkbox input "false"
select select
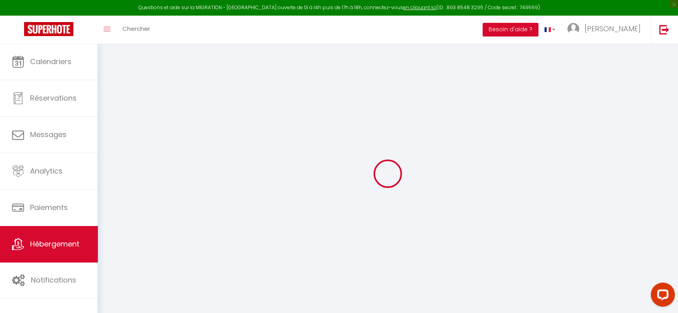
select select
checkbox input "false"
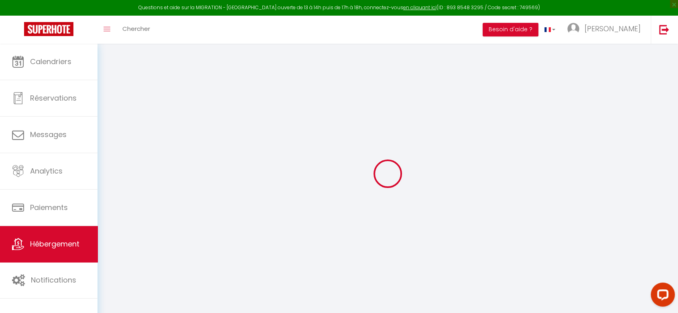
checkbox input "false"
select select
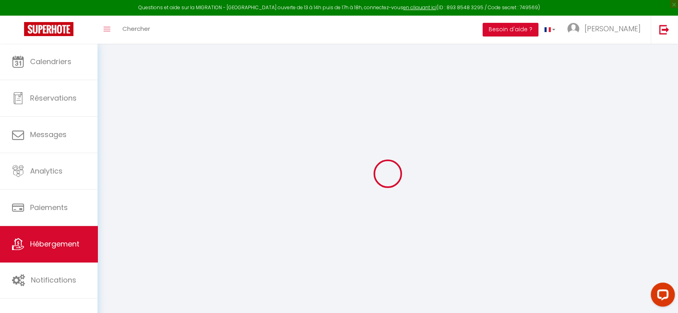
select select
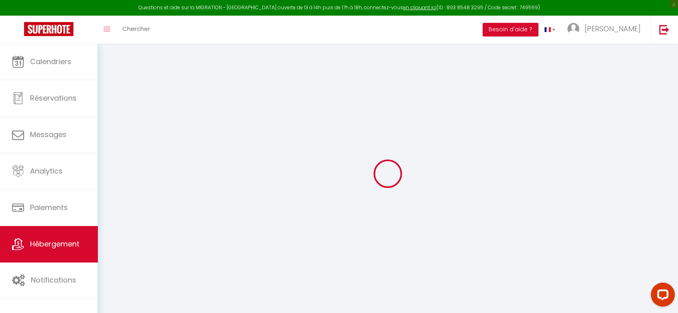
select select
checkbox input "false"
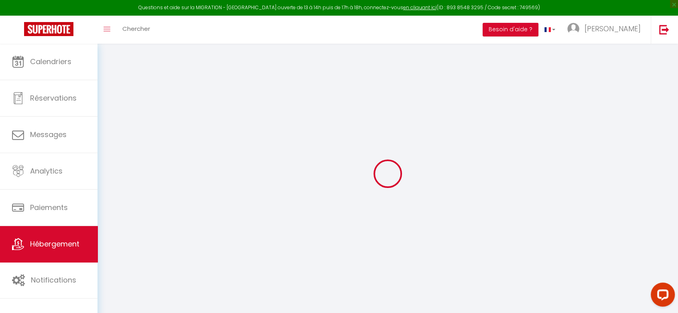
select select
type input "HIMA, [PERSON_NAME] T2 rénové à neuf [GEOGRAPHIC_DATA]"
select select "2"
type input "41"
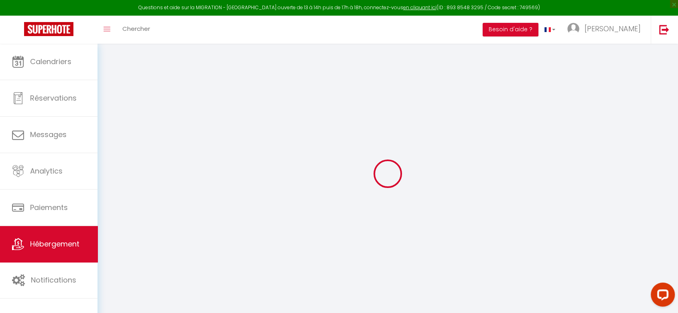
type input "8"
type input "20"
type input "1.30"
type input "300"
select select
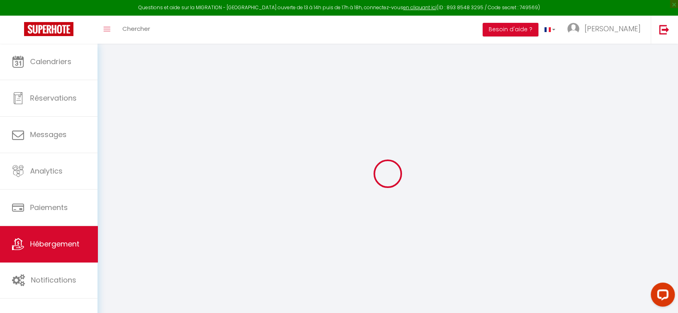
select select
type input "[STREET_ADDRESS]"
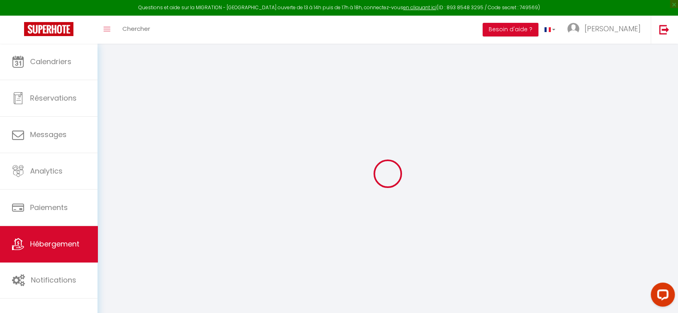
type input "42000"
type input "[GEOGRAPHIC_DATA]"
type input "[EMAIL_ADDRESS][DOMAIN_NAME]"
select select
checkbox input "false"
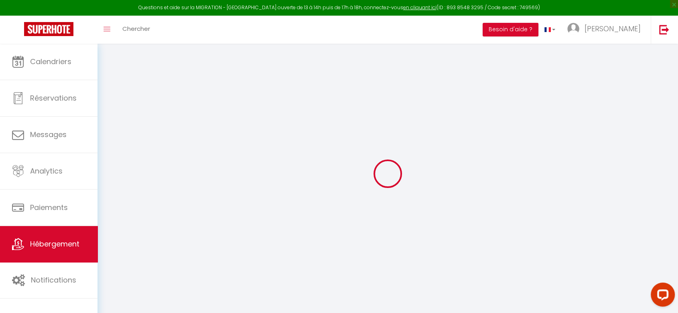
checkbox input "false"
type input "0"
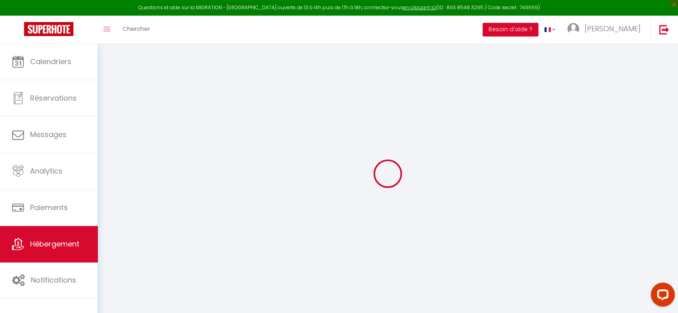
type input "0"
select select "2"
select select
checkbox input "false"
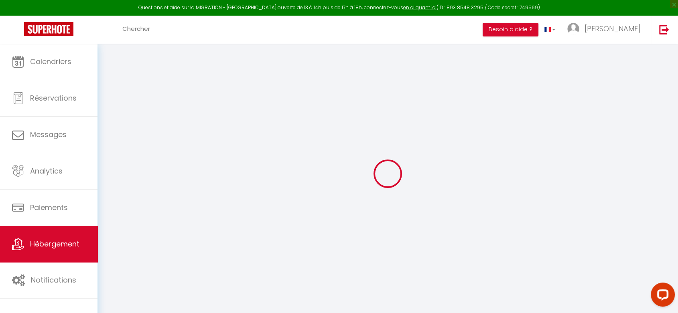
checkbox input "false"
checkbox input "true"
select select "16:00"
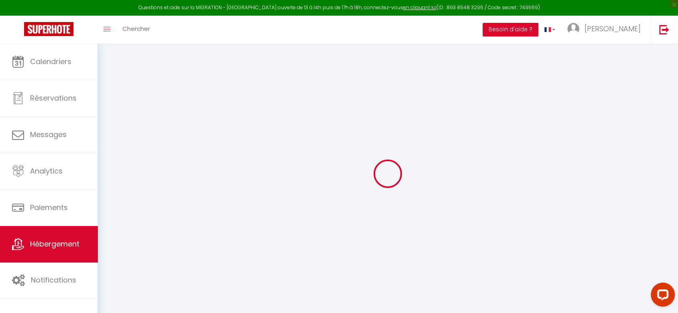
select select "00:00"
select select "11:00"
select select "30"
select select "120"
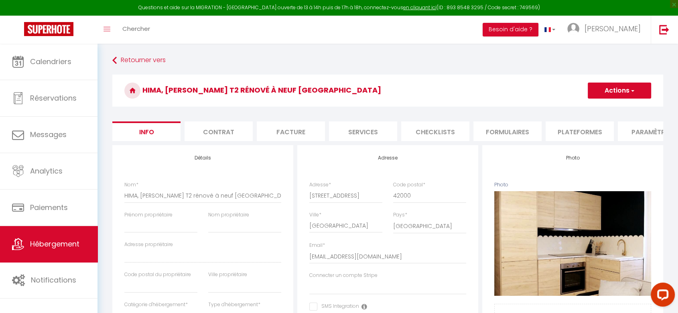
select select
checkbox input "false"
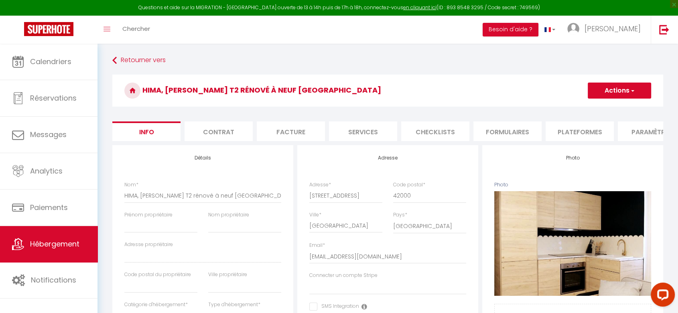
click at [364, 131] on li "Services" at bounding box center [363, 132] width 68 height 20
checkbox input "true"
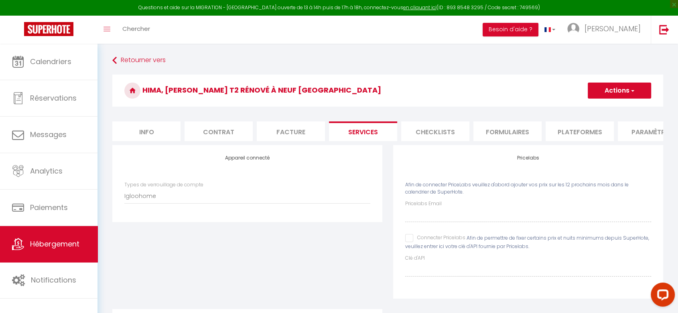
click at [578, 130] on li "Plateformes" at bounding box center [579, 132] width 68 height 20
select select
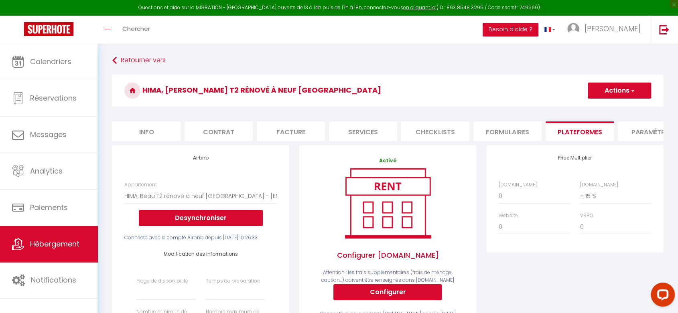
scroll to position [274, 0]
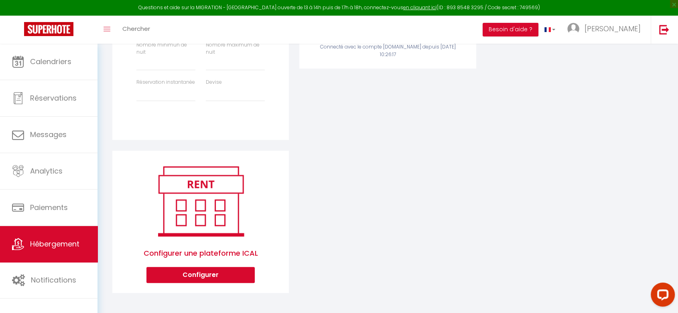
click at [316, 191] on div "Airbnb Appartement HIMA, Beau T2 rénové à neuf Châteaucreux Gare - logementcour…" at bounding box center [387, 90] width 561 height 425
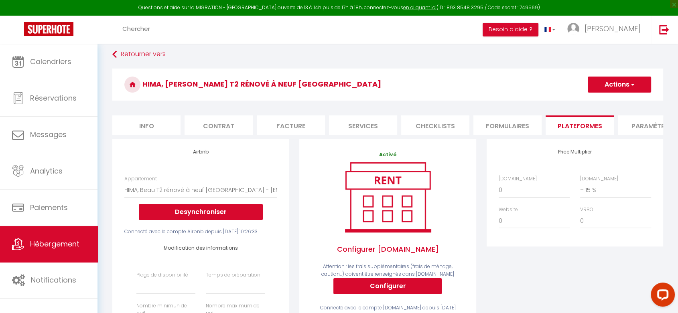
scroll to position [0, 0]
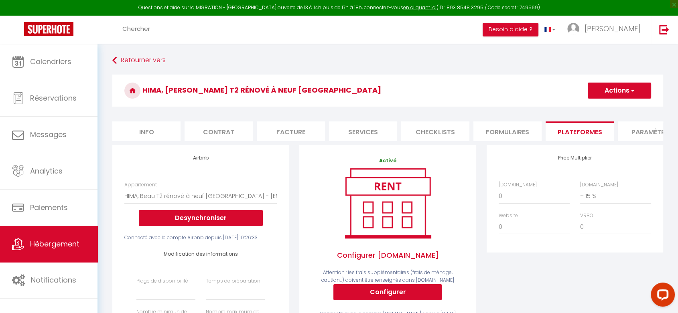
click at [585, 290] on div "Price Multiplier Airbnb.com 0 + 1 % + 2 % + 3 % + 4 % + 5 % + 6 % + 7 %" at bounding box center [574, 281] width 187 height 272
click at [597, 272] on div "Price Multiplier Airbnb.com 0 + 1 % + 2 % + 3 % + 4 % + 5 % + 6 % + 7 %" at bounding box center [574, 281] width 187 height 272
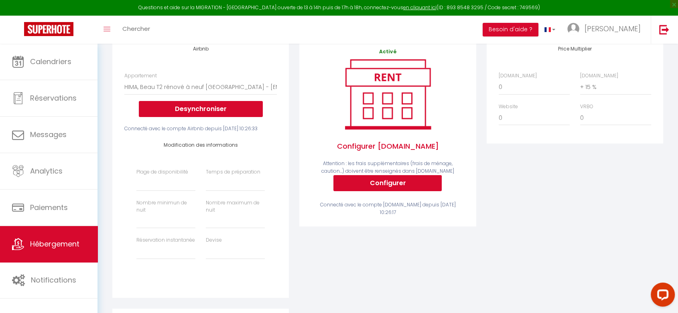
scroll to position [103, 0]
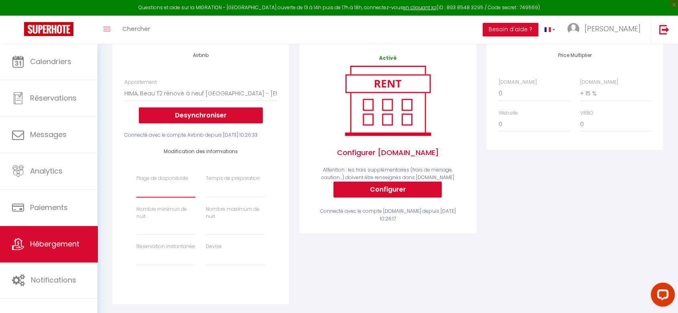
click at [177, 198] on select "Date indisponible par defaut 1 mois 3 mois 6 mois 9 mois 12 mois 24 mois" at bounding box center [165, 189] width 59 height 15
select select "30"
click at [136, 196] on select "Date indisponible par defaut 1 mois 3 mois 6 mois 9 mois 12 mois 24 mois" at bounding box center [165, 189] width 59 height 15
select select
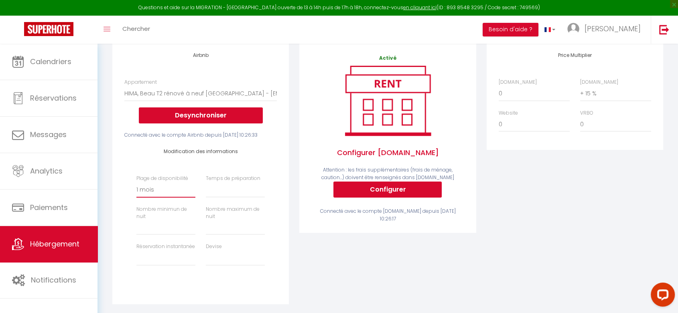
select select
click at [226, 198] on select "Aucun 1 nuit avant et après chaque réservation 2 nuits avant et après chaque ré…" at bounding box center [235, 189] width 59 height 15
select select "0"
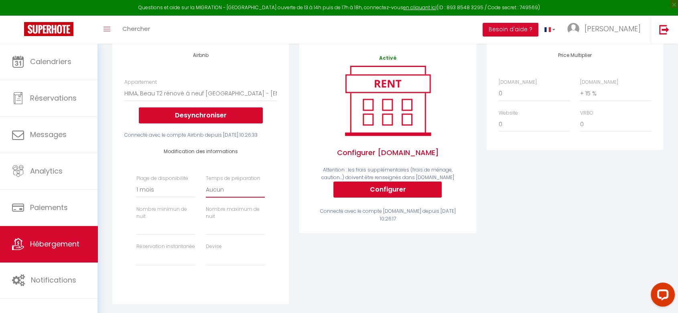
click at [206, 196] on select "Aucun 1 nuit avant et après chaque réservation 2 nuits avant et après chaque ré…" at bounding box center [235, 189] width 59 height 15
select select
click at [167, 235] on input "Prix minimum *" at bounding box center [165, 228] width 59 height 14
type input "2"
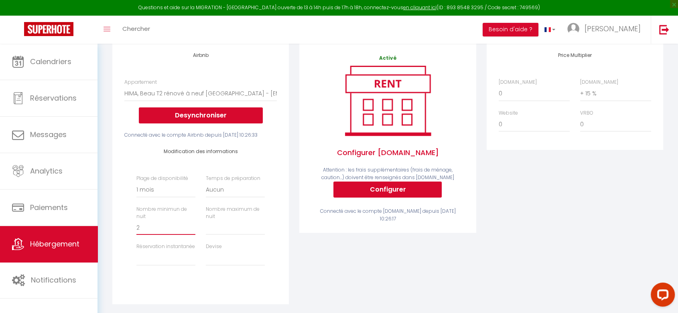
select select
type input "2"
click at [236, 235] on input "Prix minimum *" at bounding box center [235, 228] width 59 height 14
type input "3"
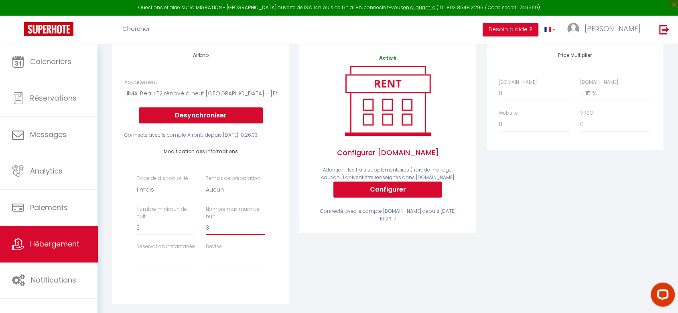
select select
type input "30"
select select
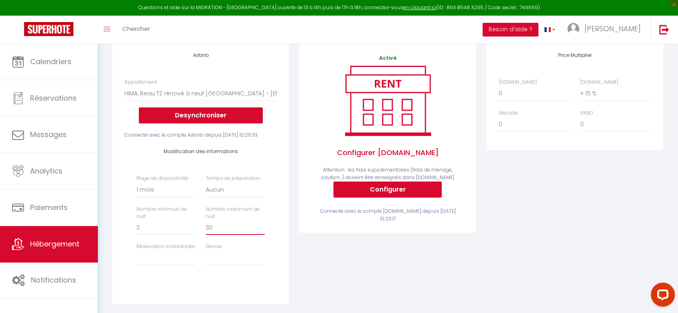
type input "30"
click at [183, 266] on select "Activée Demander des évaluations positives" at bounding box center [165, 258] width 59 height 15
select select "well_reviewed_guests"
click at [136, 264] on select "Activée Demander des évaluations positives" at bounding box center [165, 258] width 59 height 15
click at [242, 264] on div "Devise United Arab Emirates dirham (AED) Argentine peso (ARS) Australian dollar…" at bounding box center [234, 254] width 69 height 23
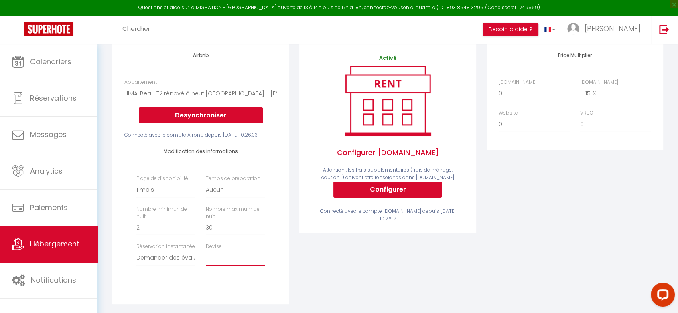
click at [240, 266] on select "United Arab Emirates dirham (AED) Argentine peso (ARS) Australian dollar (AUD) …" at bounding box center [235, 258] width 59 height 15
click at [279, 281] on div "Modification des informations Plage de disponibilité Date indisponible par defa…" at bounding box center [200, 217] width 163 height 156
click at [241, 266] on select "United Arab Emirates dirham (AED) Argentine peso (ARS) Australian dollar (AUD) …" at bounding box center [235, 258] width 59 height 15
select select "EUR"
click at [206, 264] on select "United Arab Emirates dirham (AED) Argentine peso (ARS) Australian dollar (AUD) …" at bounding box center [235, 258] width 59 height 15
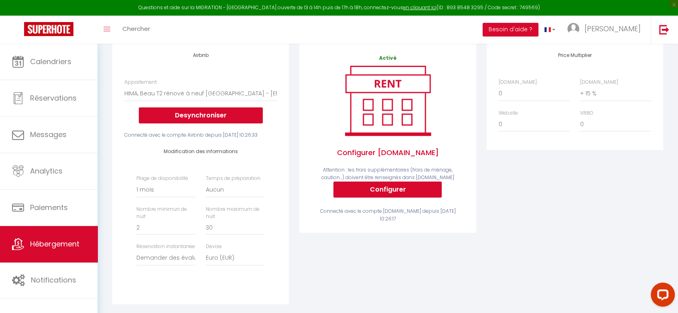
click at [329, 249] on div "Activé Configurer Booking.com Attention : les frais supplémentaires (frais de m…" at bounding box center [387, 179] width 187 height 272
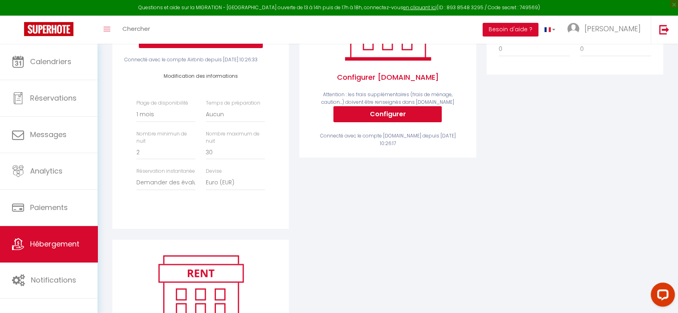
scroll to position [174, 0]
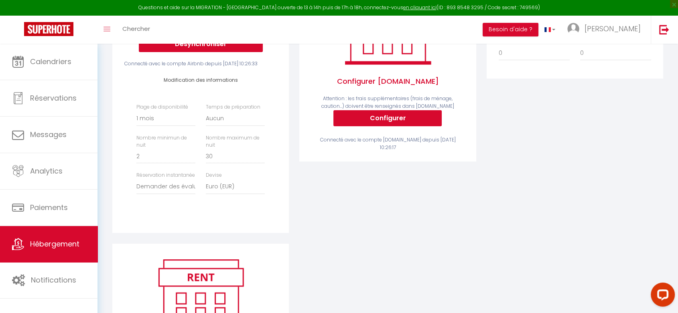
click at [650, 143] on div "Price Multiplier Airbnb.com 0 + 1 % + 2 % + 3 % + 4 % + 5 % + 6 % + 7 %" at bounding box center [574, 107] width 187 height 272
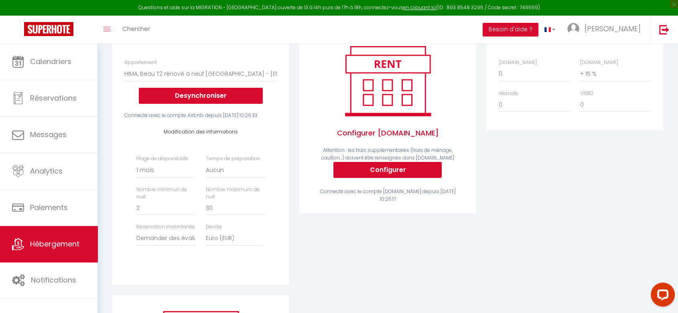
scroll to position [121, 0]
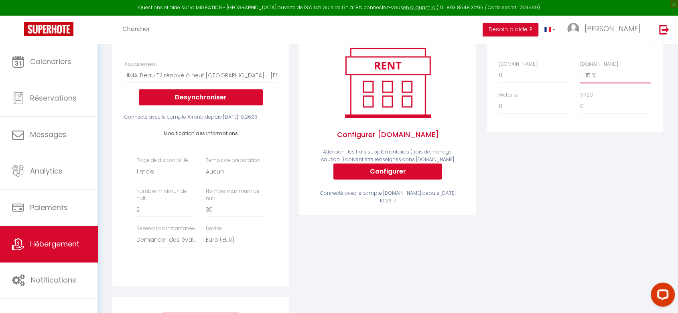
click at [588, 81] on select "0 + 1 % + 2 % + 3 % + 4 % + 5 % + 6 % + 7 % + 8 % + 9 %" at bounding box center [615, 75] width 71 height 15
select select "+ 17 %"
click at [580, 74] on select "0 + 1 % + 2 % + 3 % + 4 % + 5 % + 6 % + 7 % + 8 % + 9 %" at bounding box center [615, 75] width 71 height 15
click at [577, 201] on div "Price Multiplier Airbnb.com 0 + 1 % + 2 % + 3 % + 4 % + 5 % + 6 % + 7 %" at bounding box center [574, 160] width 187 height 272
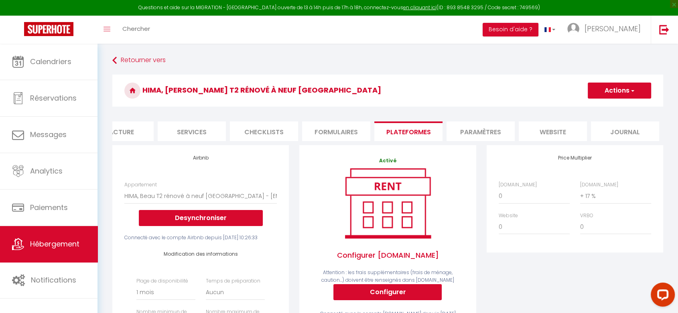
scroll to position [0, 0]
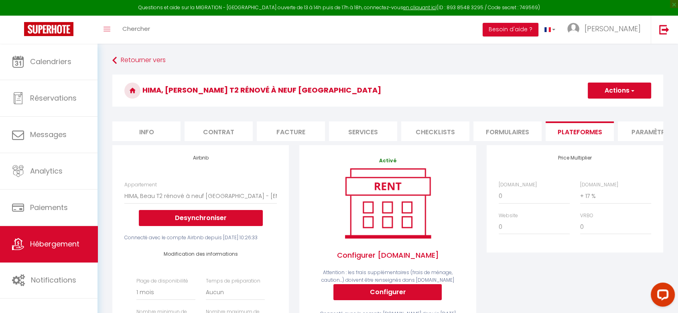
click at [145, 139] on li "Info" at bounding box center [146, 132] width 68 height 20
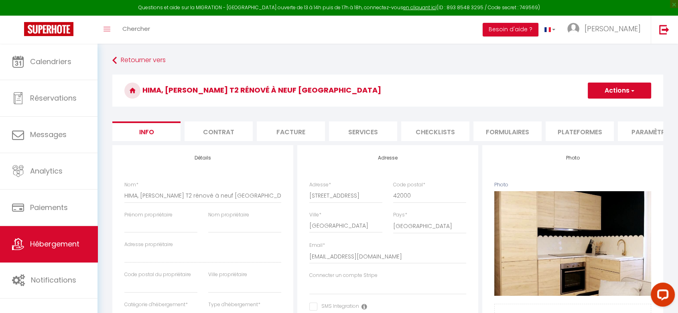
select select
checkbox input "false"
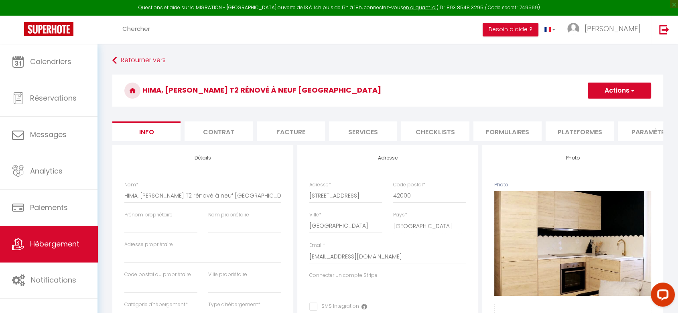
click at [372, 132] on li "Services" at bounding box center [363, 132] width 68 height 20
checkbox input "true"
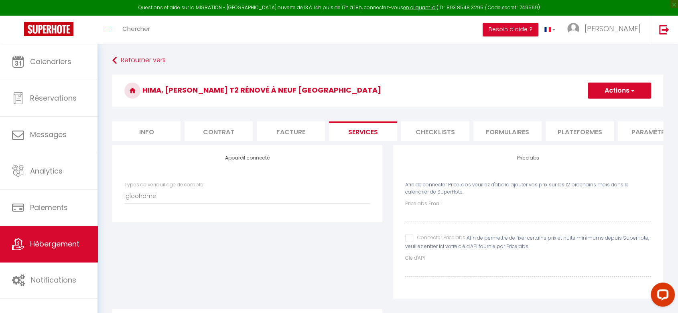
click at [279, 268] on div "Appareil connecté Types de verrouillage de compte Igloohome Nuki" at bounding box center [247, 227] width 281 height 164
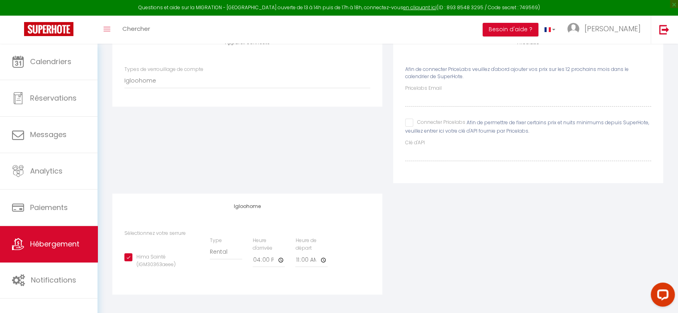
scroll to position [124, 0]
click at [49, 249] on link "Hébergement" at bounding box center [48, 244] width 97 height 36
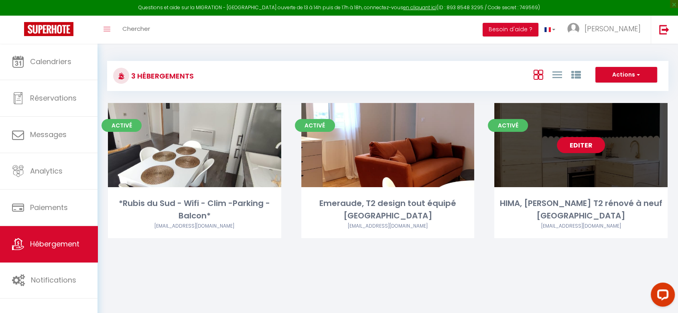
click at [582, 148] on link "Editer" at bounding box center [581, 145] width 48 height 16
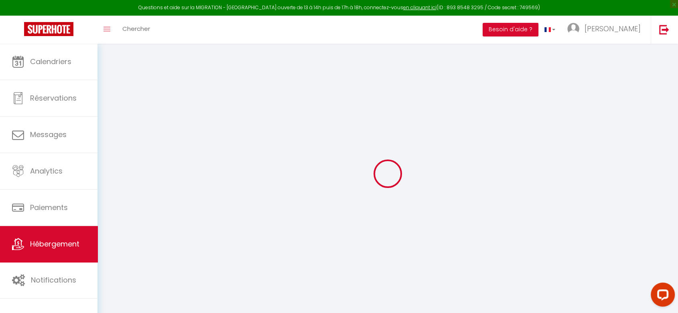
select select
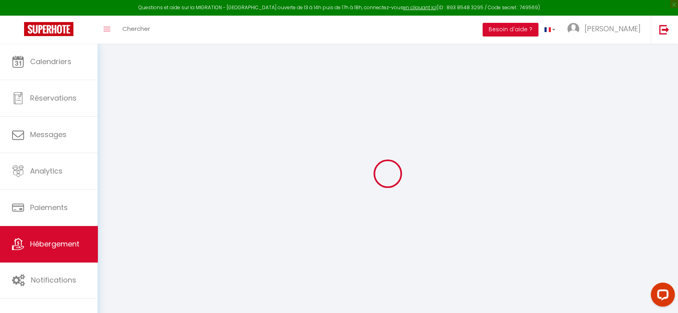
select select
checkbox input "false"
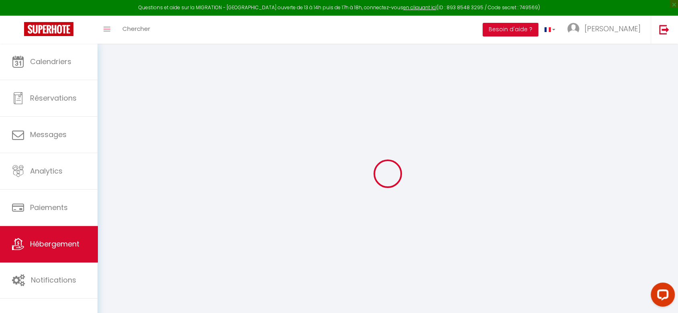
select select
type input "HIMA, [PERSON_NAME] T2 rénové à neuf [GEOGRAPHIC_DATA]"
select select "2"
type input "41"
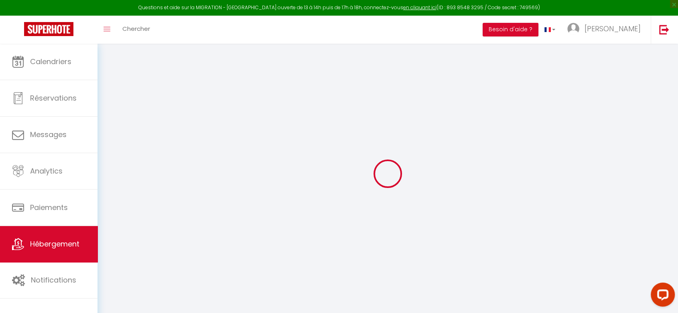
type input "8"
type input "20"
type input "1.30"
type input "300"
select select
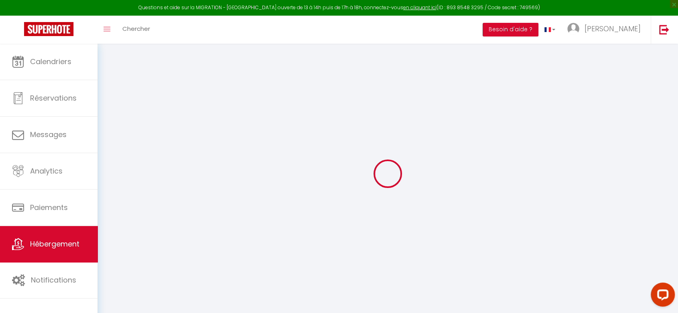
select select
type input "[STREET_ADDRESS]"
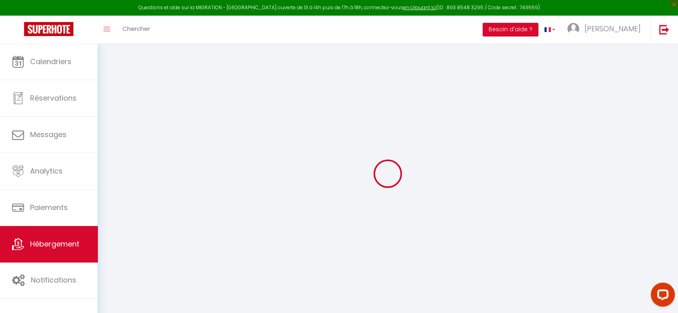
type input "42000"
type input "[GEOGRAPHIC_DATA]"
type input "[EMAIL_ADDRESS][DOMAIN_NAME]"
select select
checkbox input "false"
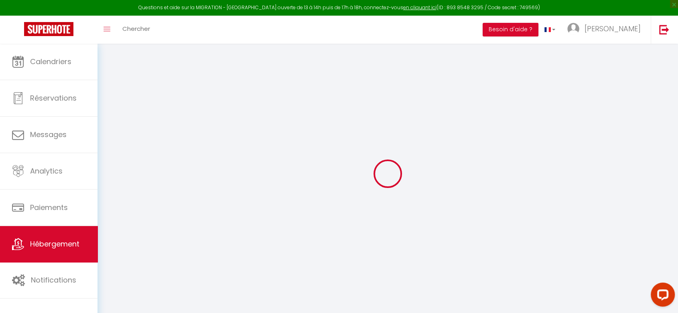
checkbox input "false"
type input "0"
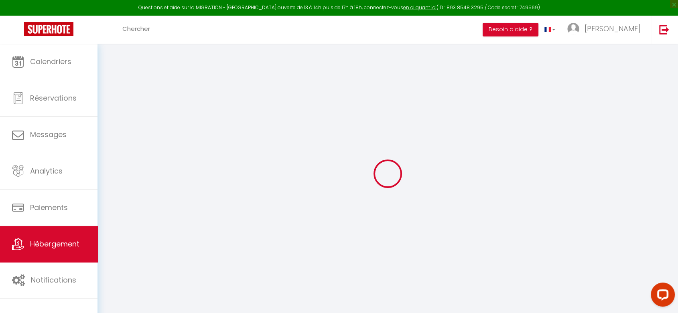
type input "0"
select select
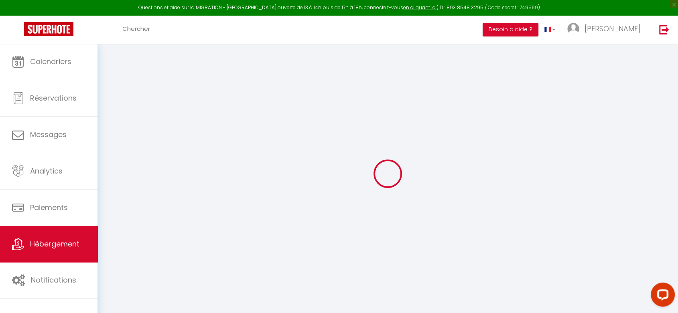
select select
checkbox input "false"
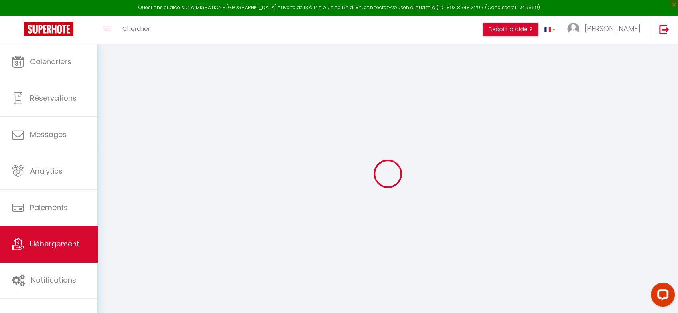
checkbox input "false"
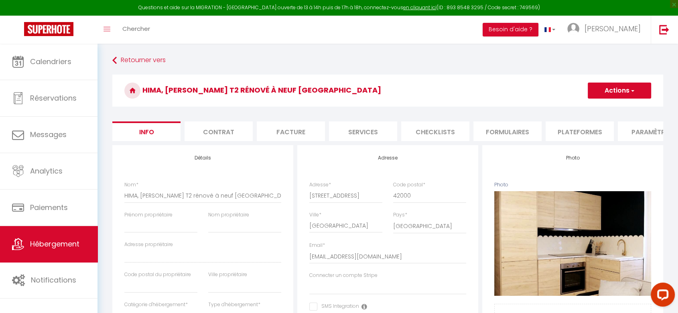
click at [576, 138] on li "Plateformes" at bounding box center [579, 132] width 68 height 20
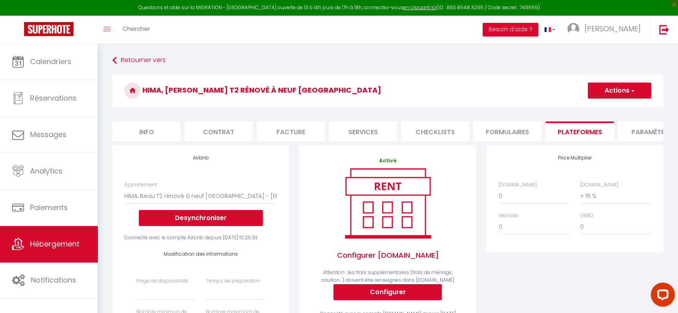
click at [545, 279] on div "Price Multiplier Airbnb.com 0 + 1 % + 2 % + 3 % + 4 % + 5 % + 6 % + 7 %" at bounding box center [574, 281] width 187 height 272
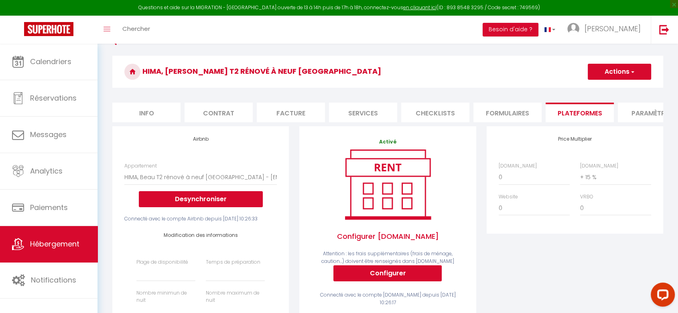
scroll to position [18, 0]
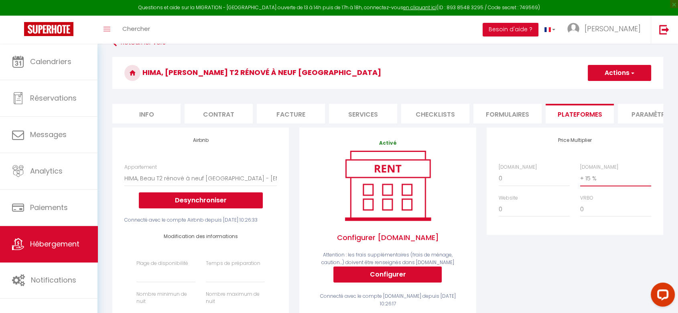
click at [587, 186] on select "0 + 1 % + 2 % + 3 % + 4 % + 5 % + 6 % + 7 % + 8 % + 9 %" at bounding box center [615, 178] width 71 height 15
click at [580, 177] on select "0 + 1 % + 2 % + 3 % + 4 % + 5 % + 6 % + 7 % + 8 % + 9 %" at bounding box center [615, 178] width 71 height 15
click at [632, 70] on span "button" at bounding box center [631, 73] width 5 height 8
click at [615, 89] on link "Enregistrer" at bounding box center [618, 90] width 63 height 10
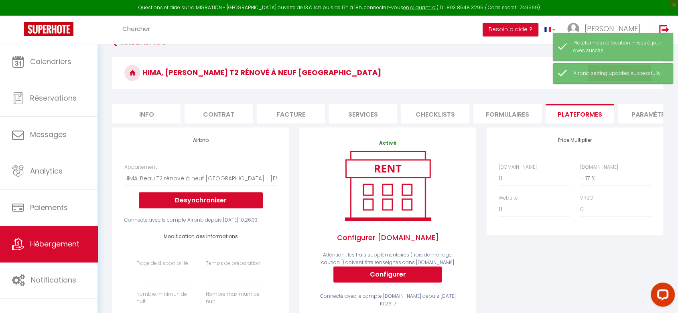
click at [467, 51] on div "Retourner vers HIMA, Beau T2 rénové à neuf Châteaucreux Gare Actions Enregistre…" at bounding box center [387, 294] width 561 height 517
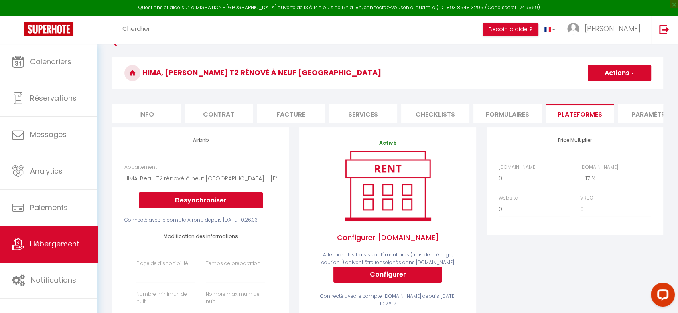
click at [467, 51] on div "Retourner vers HIMA, Beau T2 rénové à neuf Châteaucreux Gare Actions Enregistre…" at bounding box center [387, 294] width 561 height 517
click at [619, 25] on span "[PERSON_NAME]" at bounding box center [612, 29] width 56 height 10
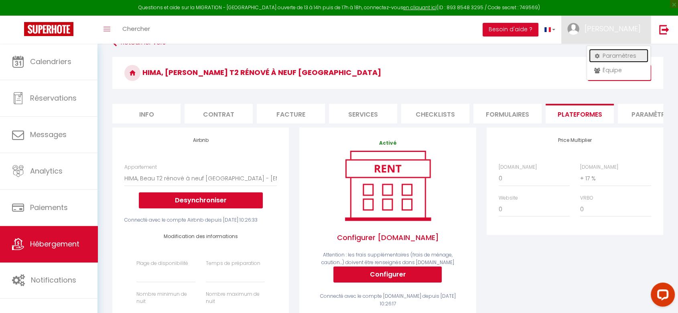
click at [607, 55] on link "Paramètres" at bounding box center [618, 56] width 59 height 14
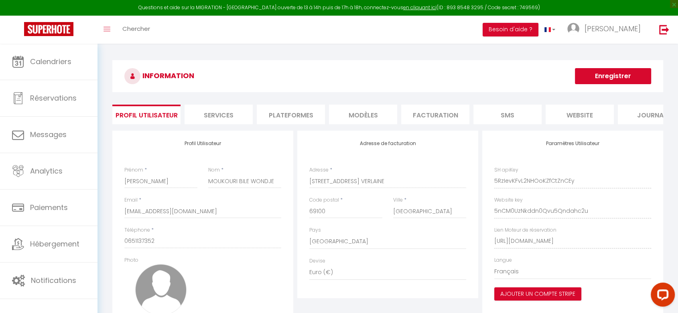
click at [287, 117] on li "Plateformes" at bounding box center [291, 115] width 68 height 20
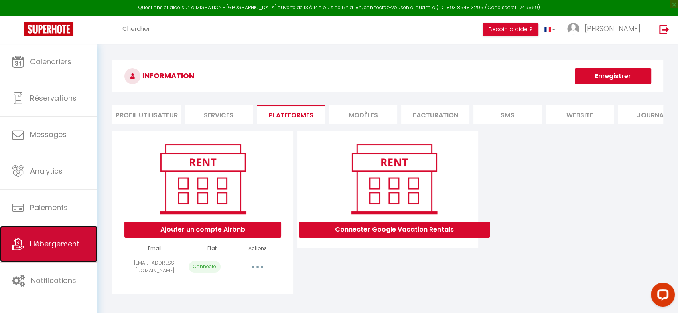
click at [65, 243] on span "Hébergement" at bounding box center [54, 244] width 49 height 10
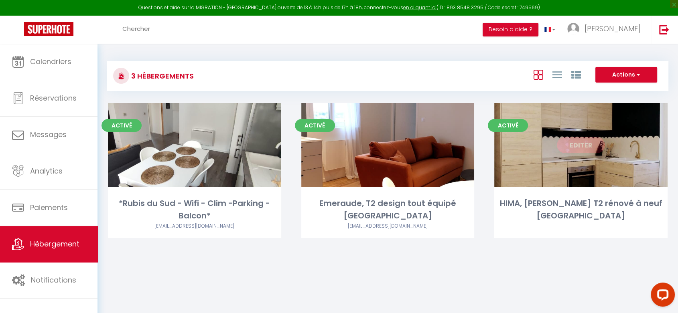
click at [578, 144] on link "Editer" at bounding box center [581, 145] width 48 height 16
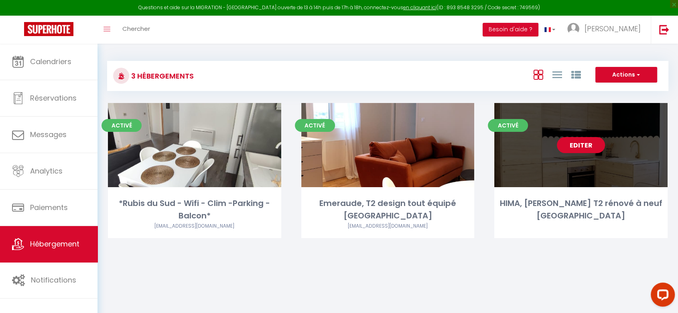
click at [583, 142] on link "Editer" at bounding box center [581, 145] width 48 height 16
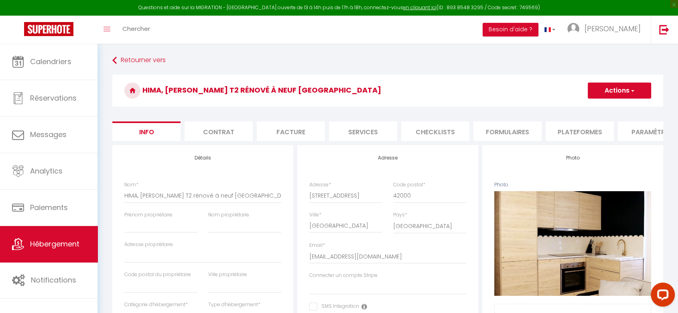
click at [579, 134] on li "Plateformes" at bounding box center [579, 132] width 68 height 20
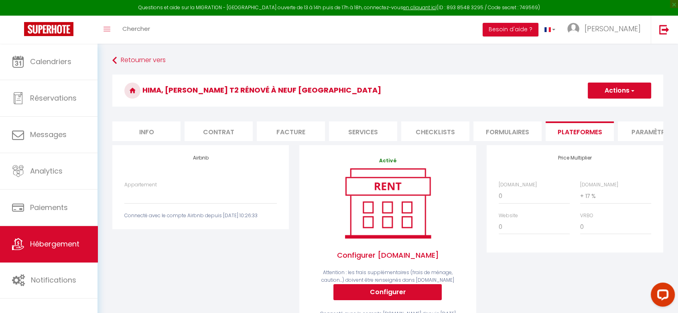
click at [584, 280] on div "Price Multiplier Airbnb.com 0 + 1 % + 2 % + 3 % + 4 % + 5 % + 6 % + 7 %" at bounding box center [574, 245] width 187 height 201
click at [218, 204] on select "HIMA, Beau T2 rénové à neuf [GEOGRAPHIC_DATA] - [EMAIL_ADDRESS][DOMAIN_NAME]" at bounding box center [200, 195] width 152 height 15
click at [124, 195] on select "HIMA, Beau T2 rénové à neuf [GEOGRAPHIC_DATA] - [EMAIL_ADDRESS][DOMAIN_NAME]" at bounding box center [200, 195] width 152 height 15
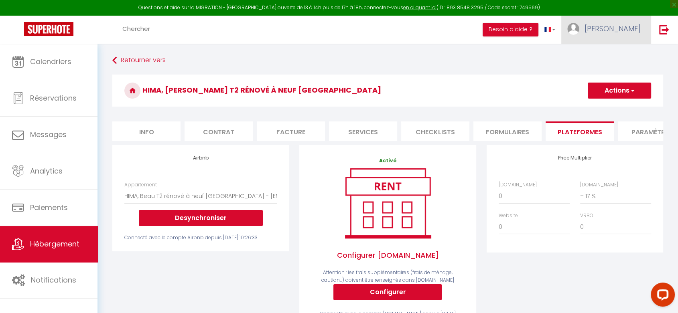
click at [626, 27] on span "[PERSON_NAME]" at bounding box center [612, 29] width 56 height 10
click at [608, 57] on link "Paramètres" at bounding box center [618, 56] width 59 height 14
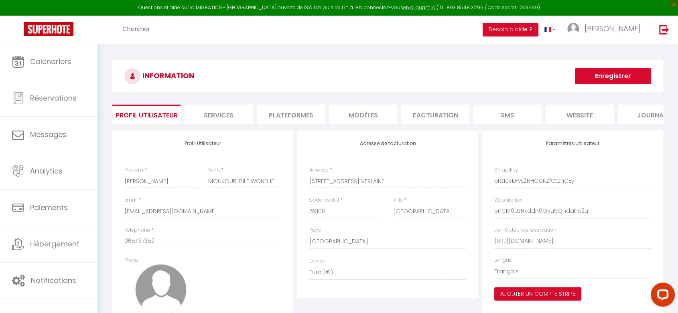
click at [433, 83] on h3 "INFORMATION" at bounding box center [387, 76] width 551 height 32
click at [288, 112] on li "Plateformes" at bounding box center [291, 115] width 68 height 20
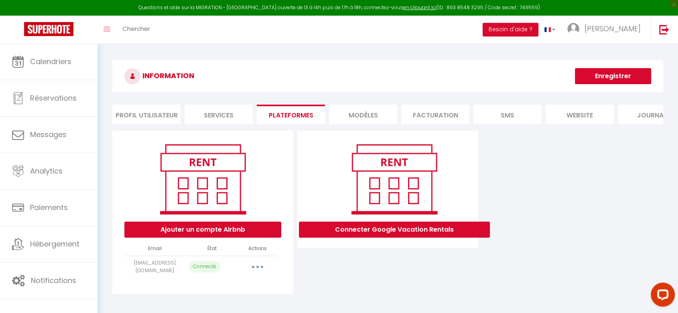
click at [251, 273] on button "button" at bounding box center [257, 267] width 22 height 13
click at [343, 276] on div "Connecter Google Vacation Rentals" at bounding box center [387, 212] width 185 height 163
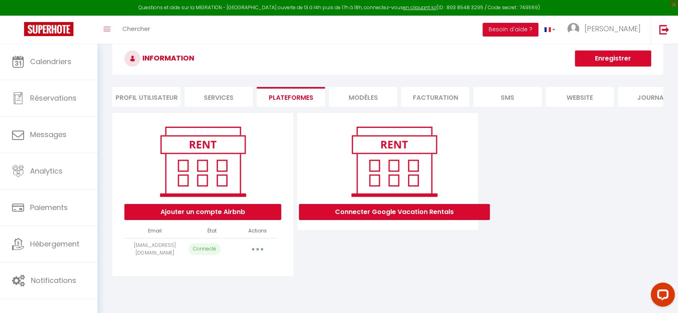
scroll to position [44, 0]
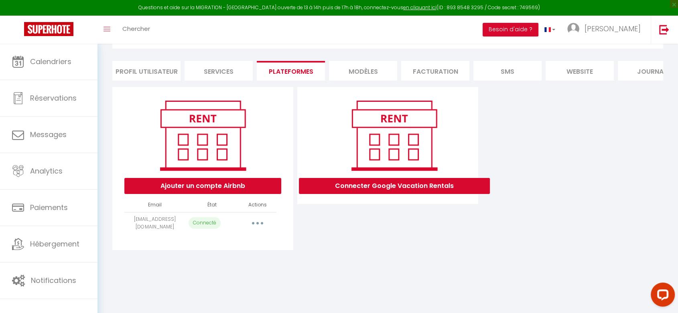
click at [209, 73] on li "Services" at bounding box center [218, 71] width 68 height 20
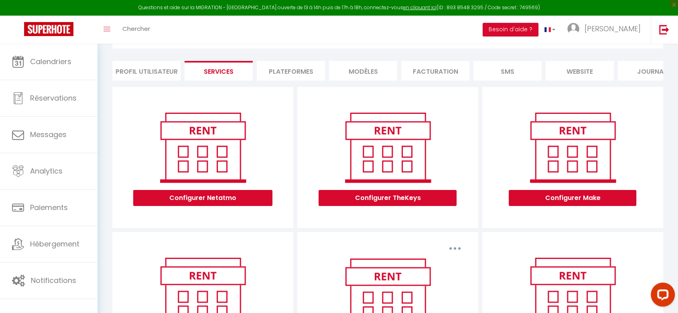
click at [152, 69] on li "Profil Utilisateur" at bounding box center [146, 71] width 68 height 20
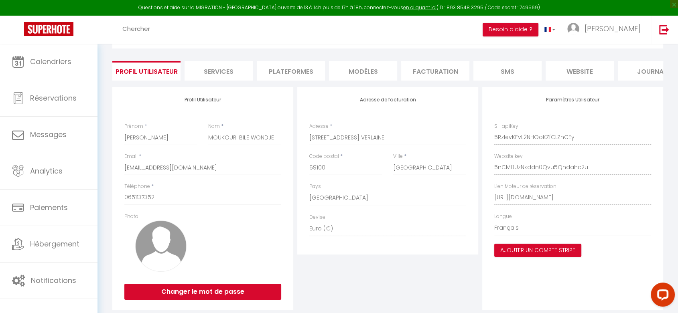
click at [373, 75] on li "MODÈLES" at bounding box center [363, 71] width 68 height 20
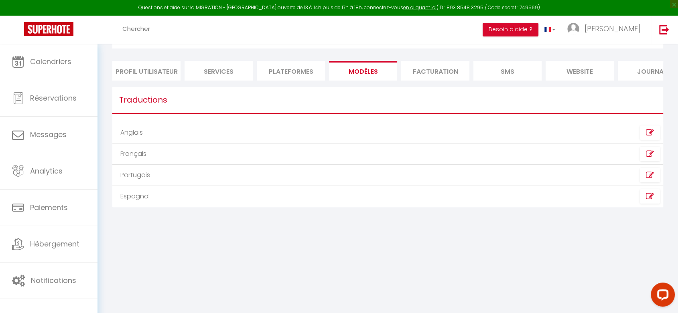
click at [425, 67] on li "Facturation" at bounding box center [435, 71] width 68 height 20
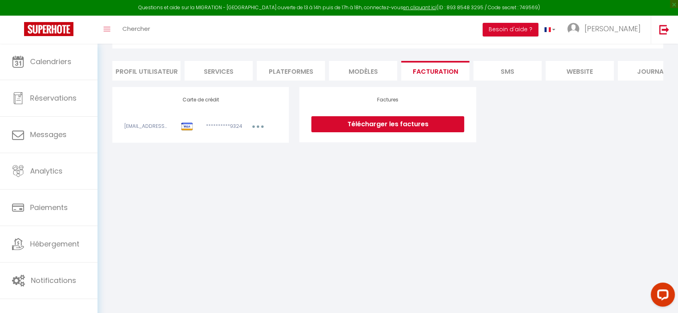
click at [484, 68] on li "SMS" at bounding box center [507, 71] width 68 height 20
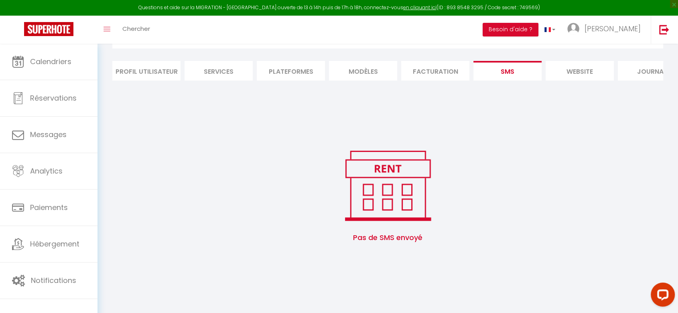
click at [209, 70] on li "Services" at bounding box center [218, 71] width 68 height 20
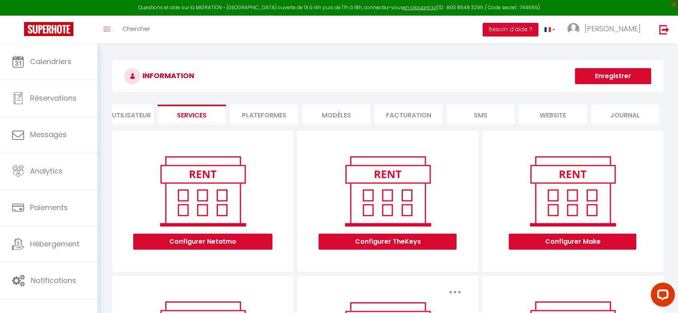
click at [278, 112] on li "Plateformes" at bounding box center [264, 115] width 68 height 20
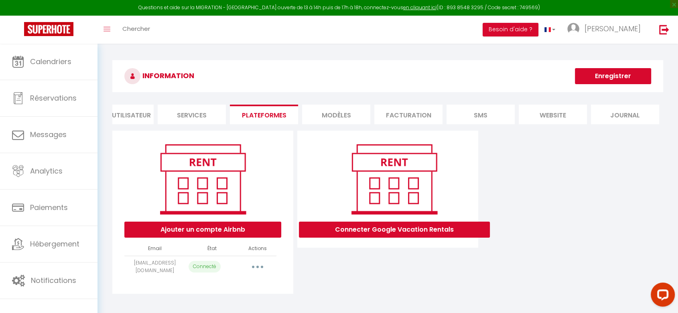
click at [258, 273] on button "button" at bounding box center [257, 267] width 22 height 13
click at [394, 277] on div "Connecter Google Vacation Rentals" at bounding box center [387, 212] width 185 height 163
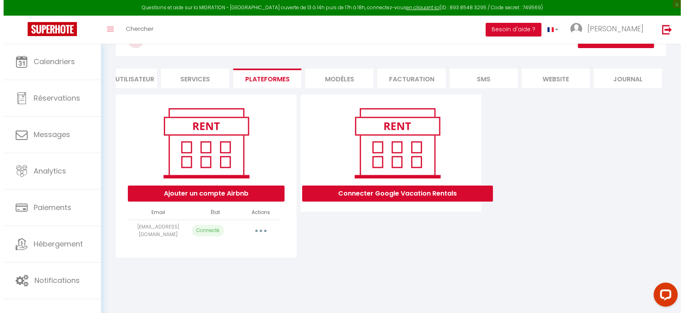
scroll to position [44, 0]
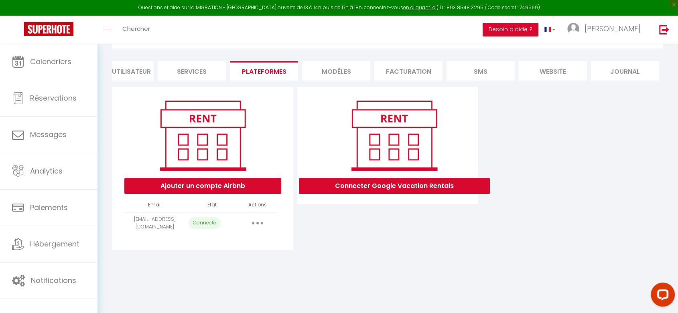
click at [264, 230] on button "button" at bounding box center [257, 223] width 22 height 13
click at [231, 248] on link "Importer les appartements" at bounding box center [222, 242] width 89 height 14
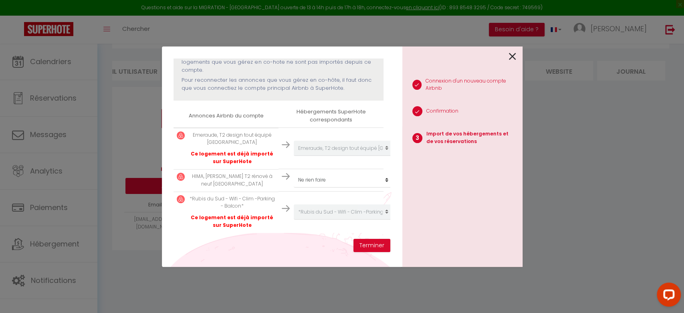
scroll to position [101, 0]
click at [342, 156] on select "Créer un nouveau hébergement Ne rien faire *Rubis du Sud - Wifi - Clim -Parking…" at bounding box center [343, 148] width 99 height 15
click at [294, 156] on select "Créer un nouveau hébergement Ne rien faire *Rubis du Sud - Wifi - Clim -Parking…" at bounding box center [343, 148] width 99 height 15
click at [376, 241] on button "Terminer" at bounding box center [372, 246] width 37 height 14
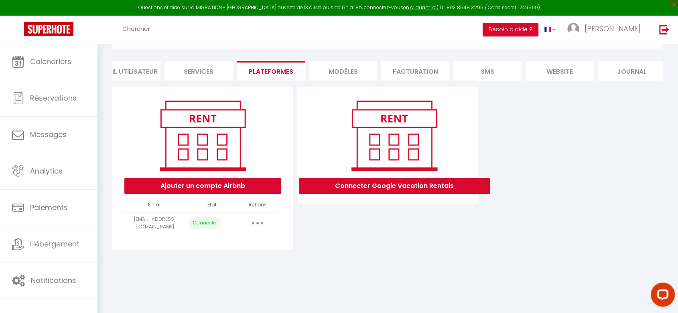
click at [260, 229] on button "button" at bounding box center [257, 223] width 22 height 13
click at [247, 247] on link "Importer les appartements" at bounding box center [222, 242] width 89 height 14
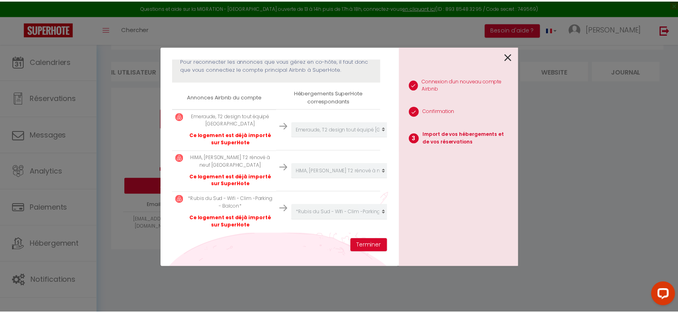
scroll to position [121, 0]
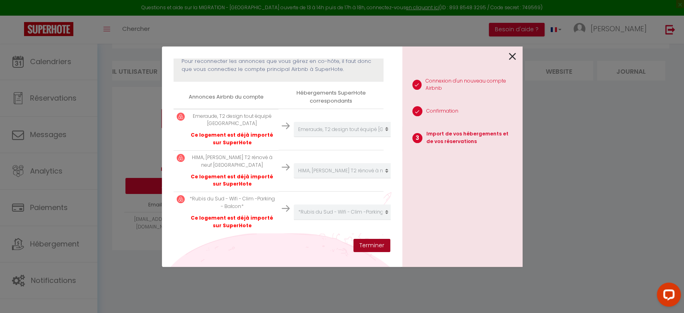
click at [376, 243] on button "Terminer" at bounding box center [372, 246] width 37 height 14
